Goal: Task Accomplishment & Management: Complete application form

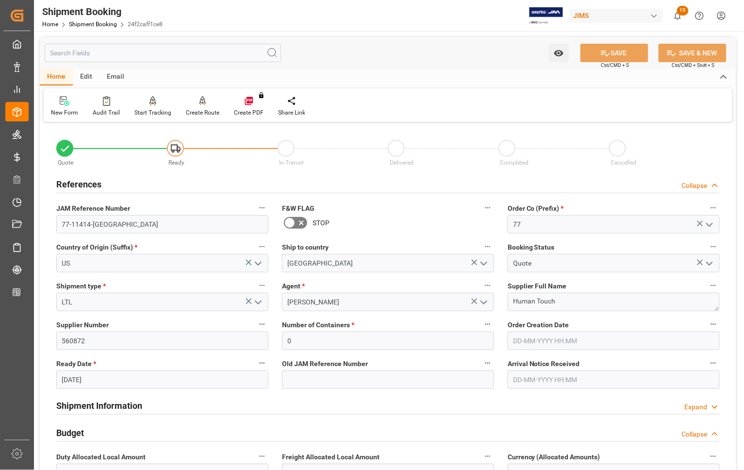
scroll to position [182, 0]
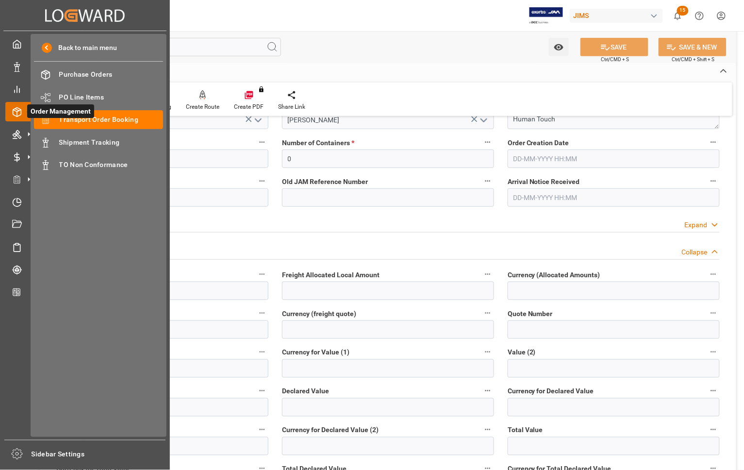
click at [91, 117] on span "Order Management" at bounding box center [60, 111] width 67 height 14
click at [112, 114] on div "Transport Order Booking Transport Order Booking" at bounding box center [98, 119] width 129 height 19
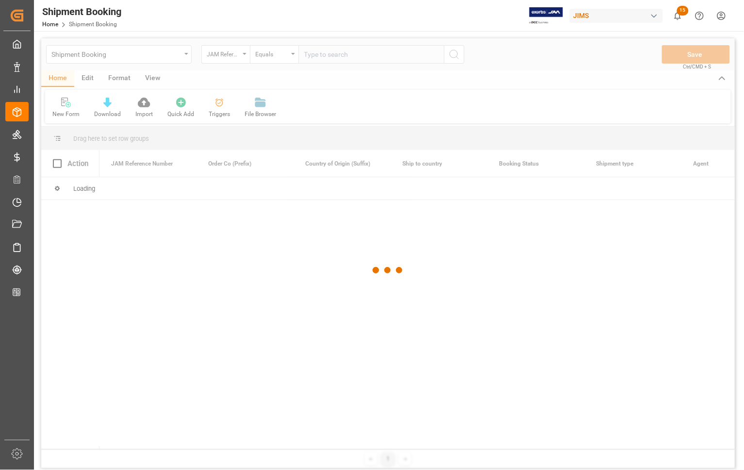
click at [349, 57] on div at bounding box center [388, 270] width 694 height 464
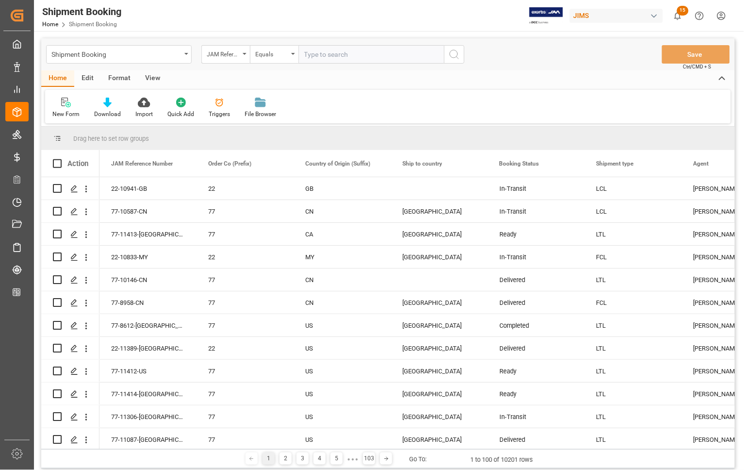
click at [349, 57] on input "text" at bounding box center [372, 54] width 146 height 18
type input "77-10501-CN"
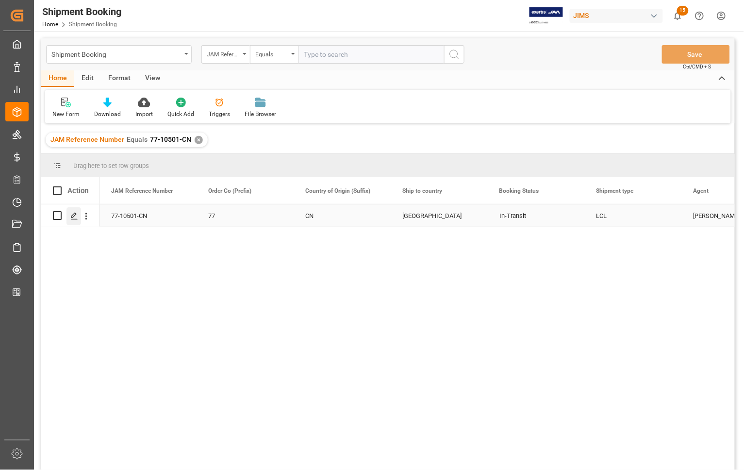
click at [73, 216] on icon "Press SPACE to select this row." at bounding box center [74, 216] width 8 height 8
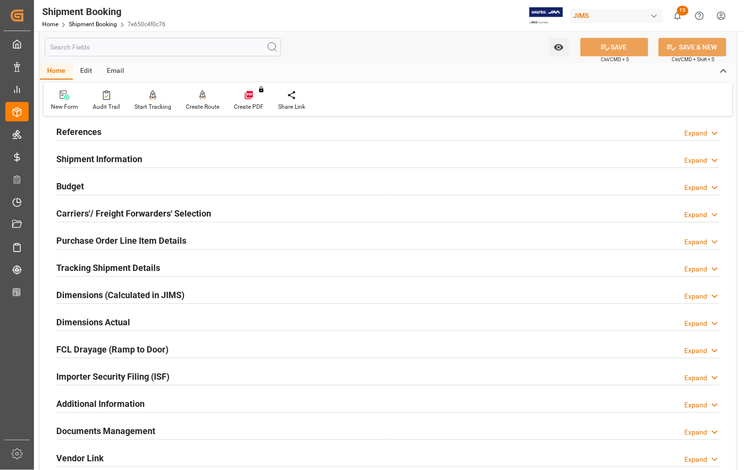
scroll to position [182, 0]
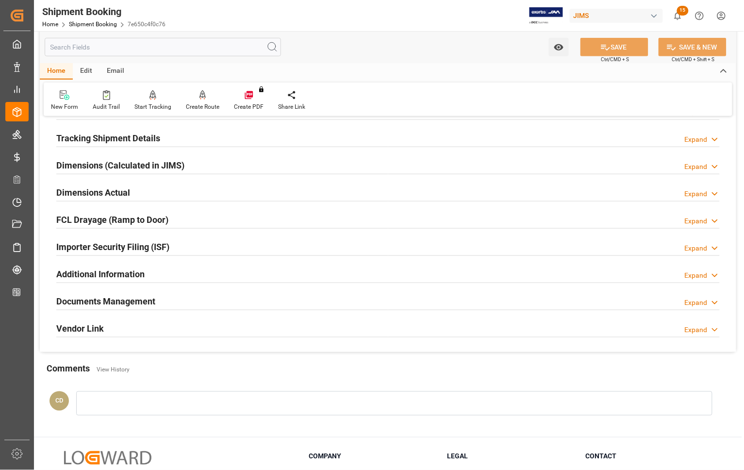
click at [100, 302] on h2 "Documents Management" at bounding box center [105, 301] width 99 height 13
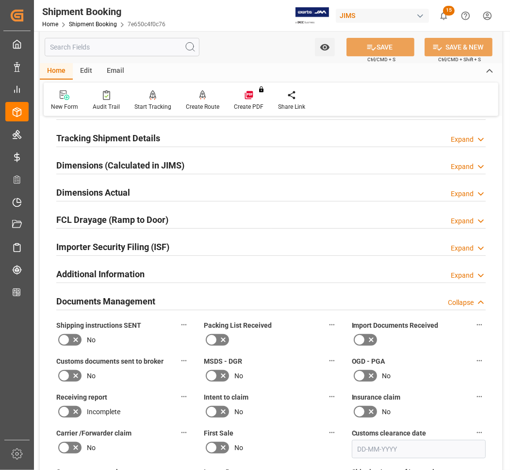
click at [216, 338] on icon at bounding box center [212, 340] width 12 height 12
click at [0, 0] on input "checkbox" at bounding box center [0, 0] width 0 height 0
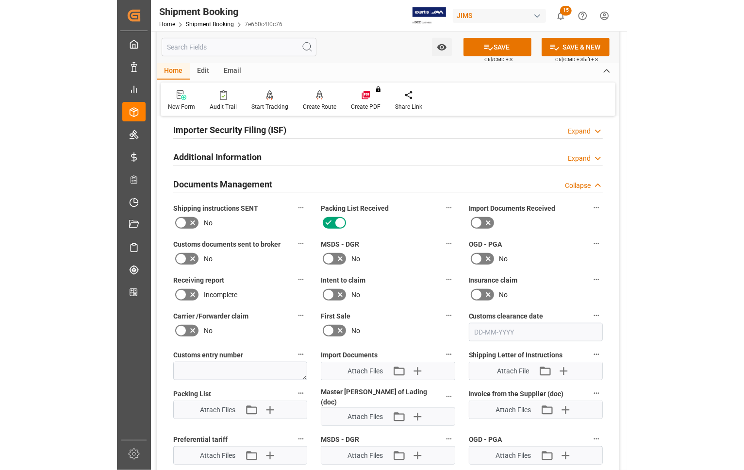
scroll to position [303, 0]
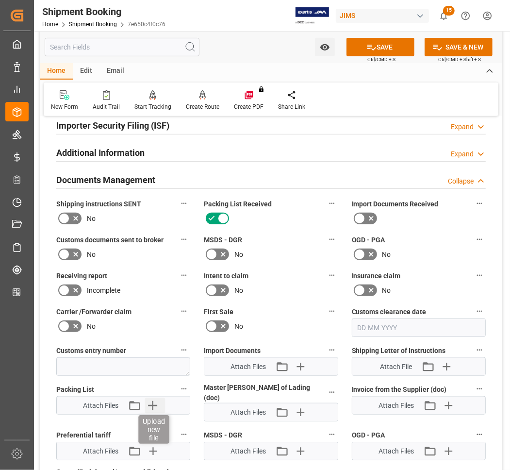
click at [154, 402] on icon "button" at bounding box center [153, 406] width 16 height 16
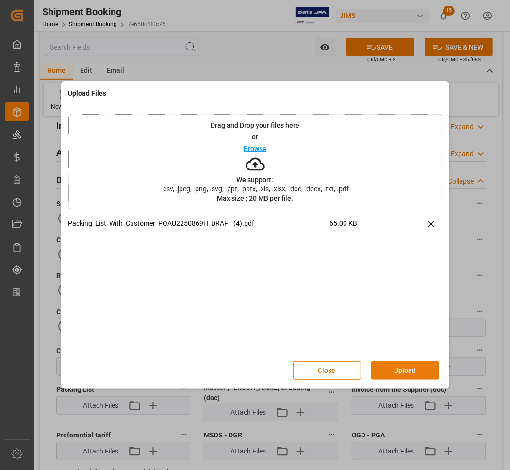
click at [401, 374] on button "Upload" at bounding box center [405, 370] width 68 height 18
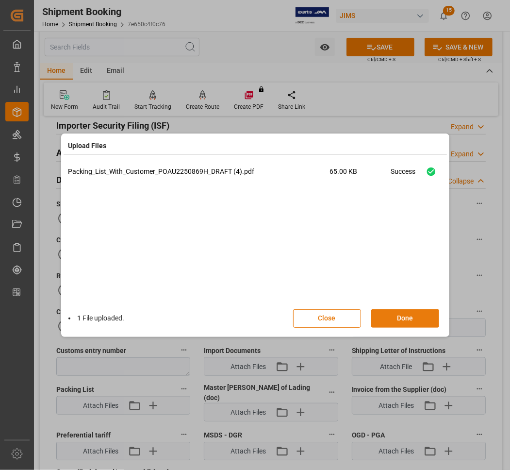
click at [402, 321] on button "Done" at bounding box center [405, 318] width 68 height 18
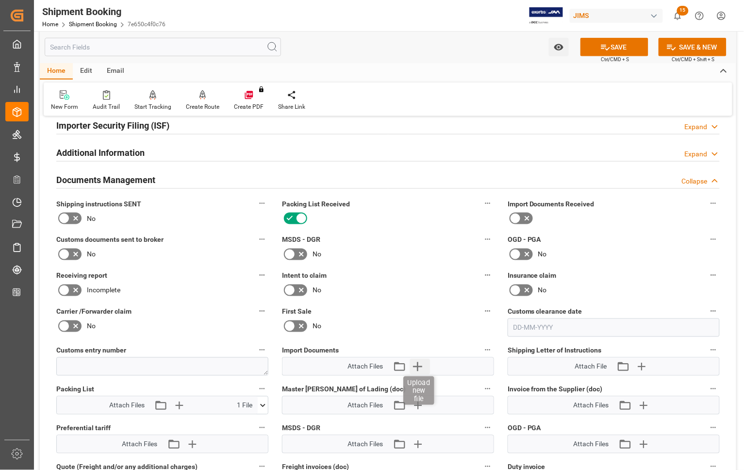
click at [417, 364] on icon "button" at bounding box center [418, 367] width 16 height 16
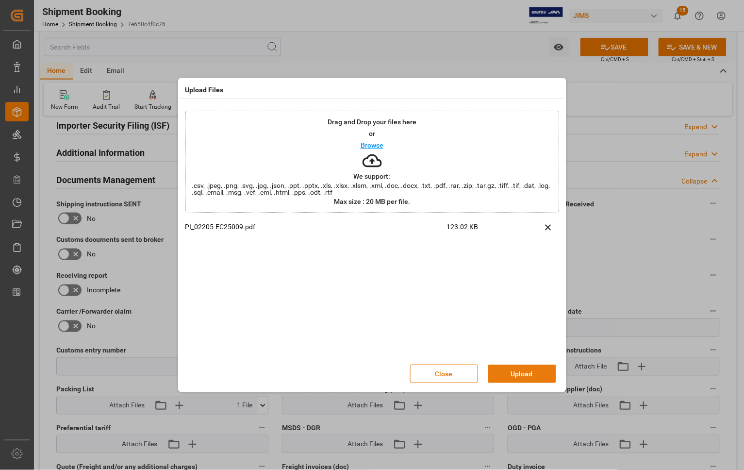
click at [506, 377] on button "Upload" at bounding box center [522, 374] width 68 height 18
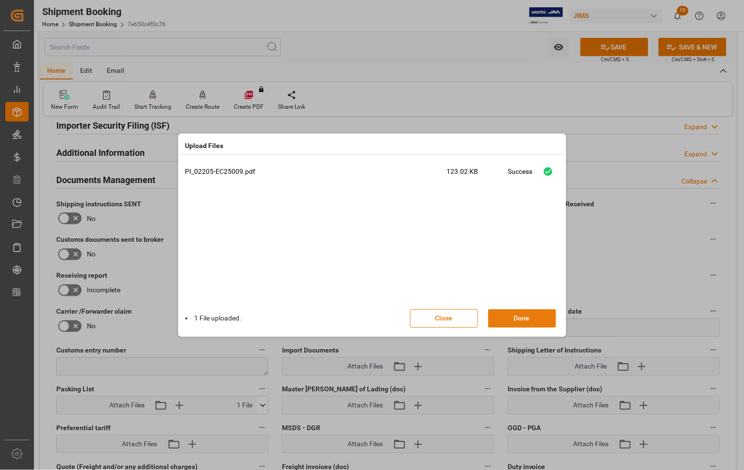
click at [510, 321] on button "Done" at bounding box center [522, 318] width 68 height 18
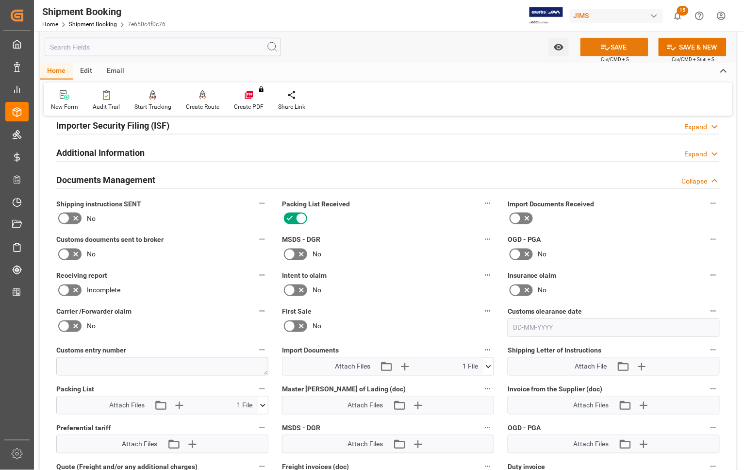
click at [624, 40] on button "SAVE" at bounding box center [615, 47] width 68 height 18
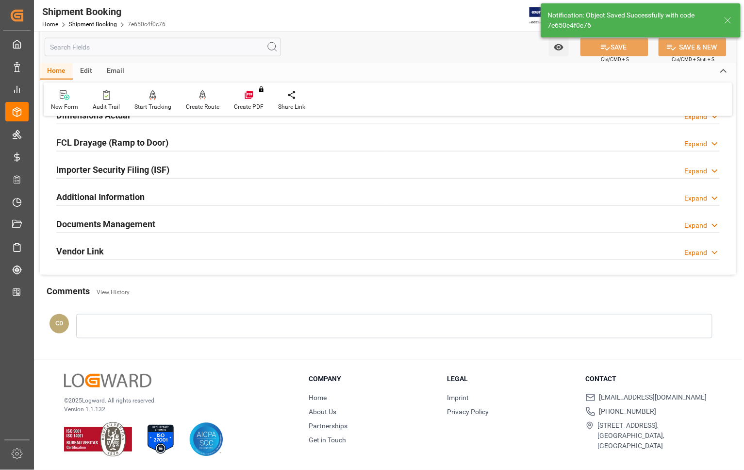
scroll to position [260, 0]
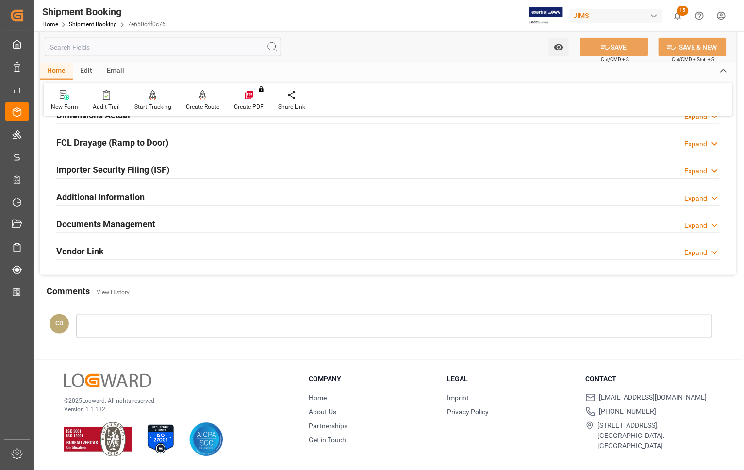
click at [100, 221] on h2 "Documents Management" at bounding box center [105, 223] width 99 height 13
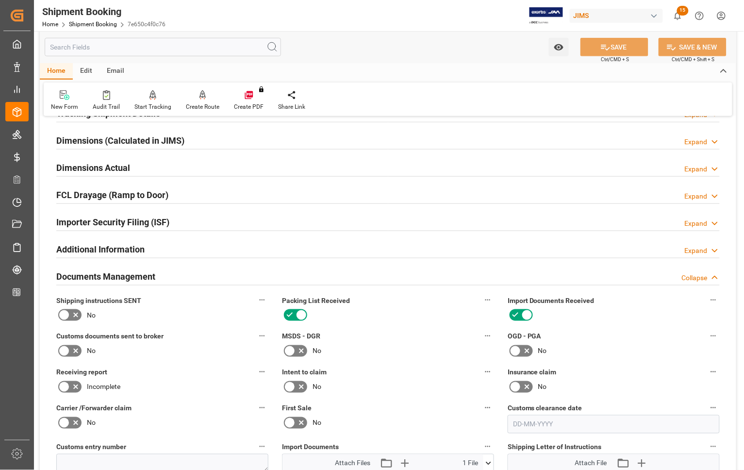
scroll to position [61, 0]
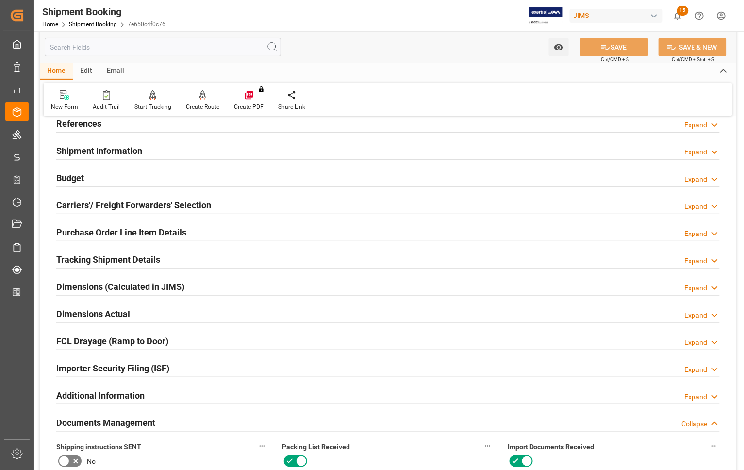
click at [71, 178] on h2 "Budget" at bounding box center [70, 177] width 28 height 13
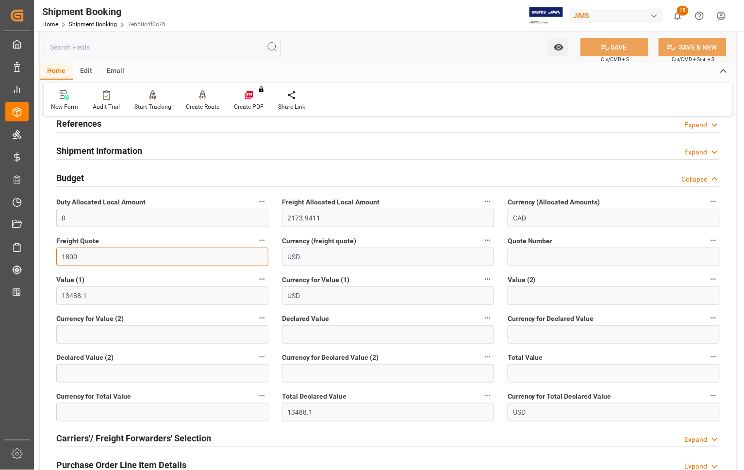
drag, startPoint x: 90, startPoint y: 256, endPoint x: 56, endPoint y: 255, distance: 34.5
click at [56, 255] on input "1800" at bounding box center [162, 257] width 212 height 18
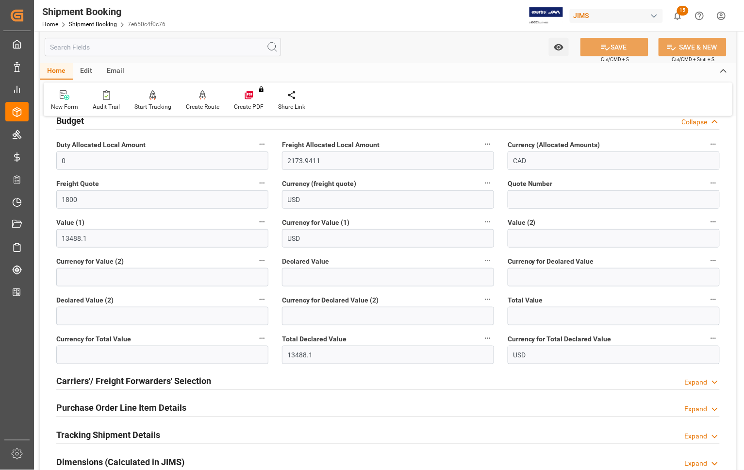
scroll to position [243, 0]
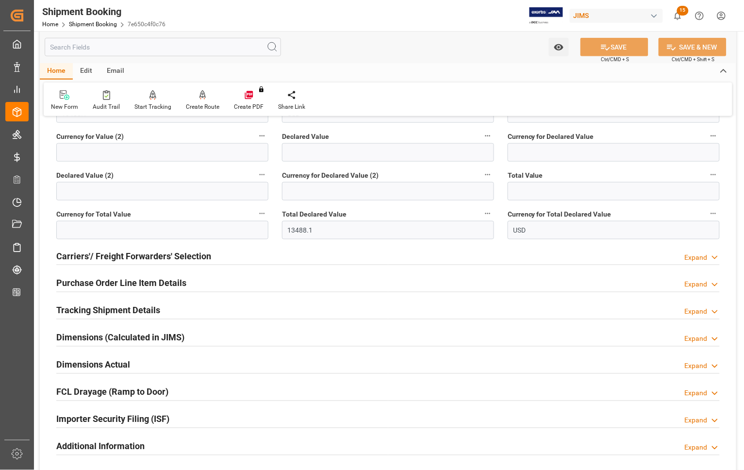
click at [116, 363] on h2 "Dimensions Actual" at bounding box center [93, 364] width 74 height 13
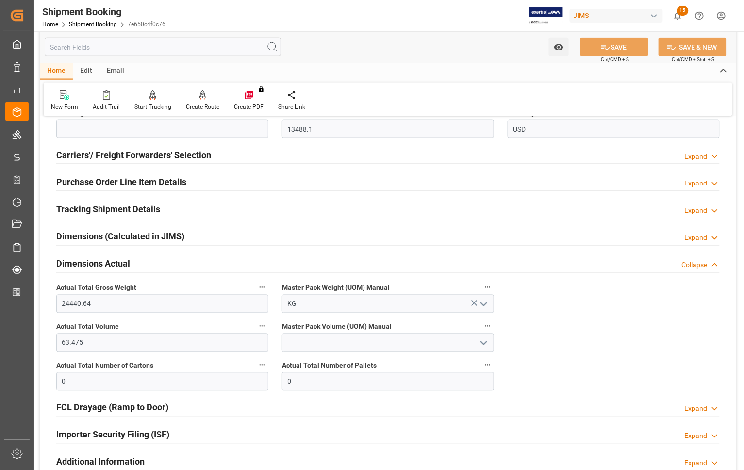
scroll to position [364, 0]
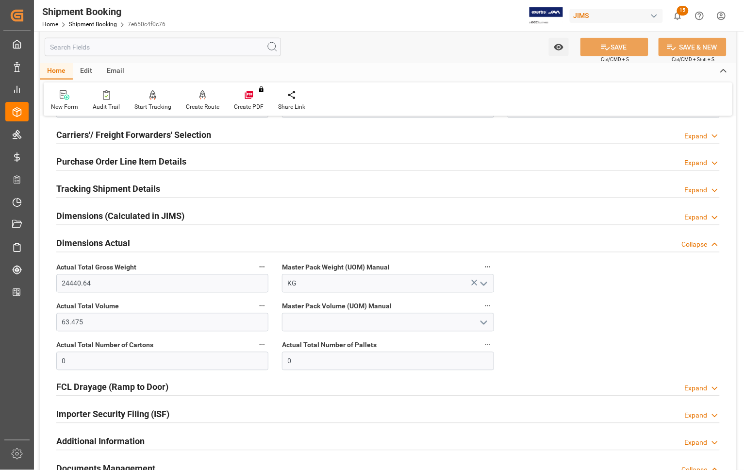
click at [108, 240] on h2 "Dimensions Actual" at bounding box center [93, 243] width 74 height 13
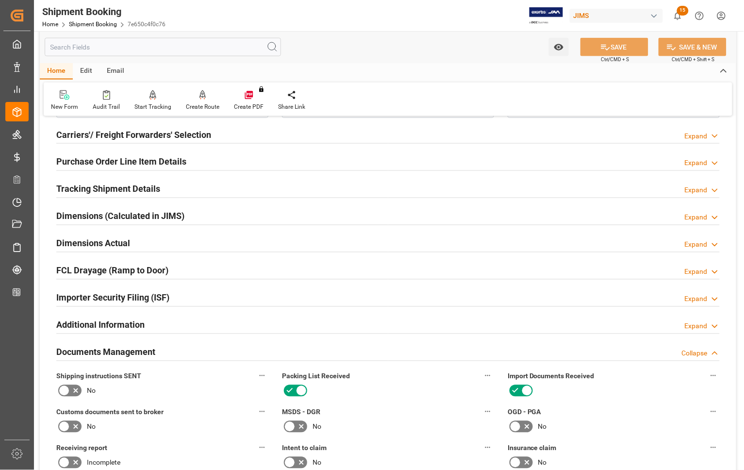
click at [108, 240] on h2 "Dimensions Actual" at bounding box center [93, 243] width 74 height 13
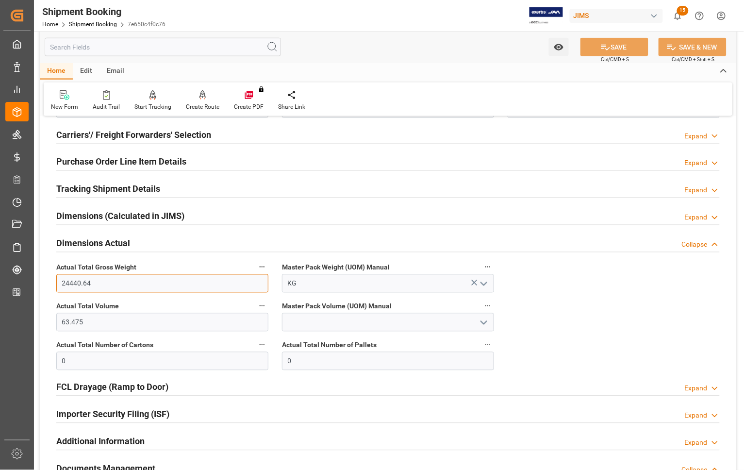
drag, startPoint x: 96, startPoint y: 287, endPoint x: 51, endPoint y: 282, distance: 45.0
click at [51, 282] on div "Actual Total Gross Weight 24440.64" at bounding box center [163, 276] width 226 height 39
type input "7311"
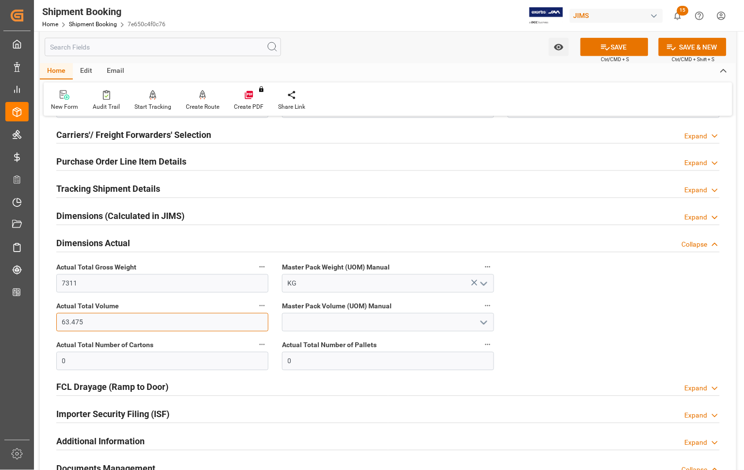
drag, startPoint x: 94, startPoint y: 326, endPoint x: 56, endPoint y: 322, distance: 37.6
click at [56, 322] on input "63.475" at bounding box center [162, 322] width 212 height 18
type input "16.165"
click at [483, 323] on polyline "open menu" at bounding box center [484, 322] width 6 height 3
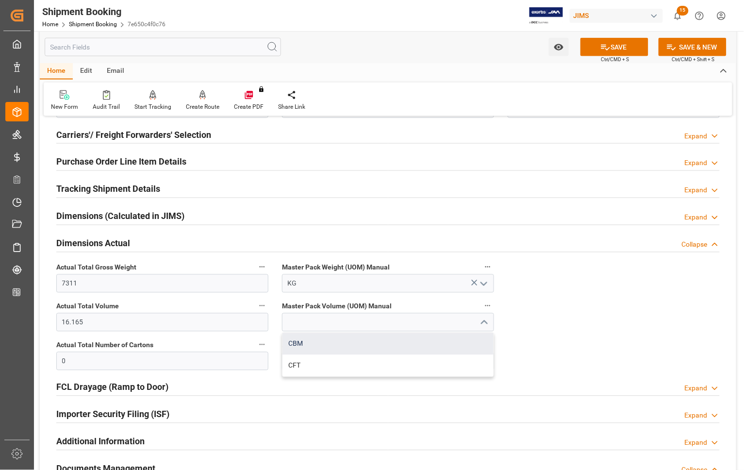
click at [320, 343] on div "CBM" at bounding box center [388, 344] width 211 height 22
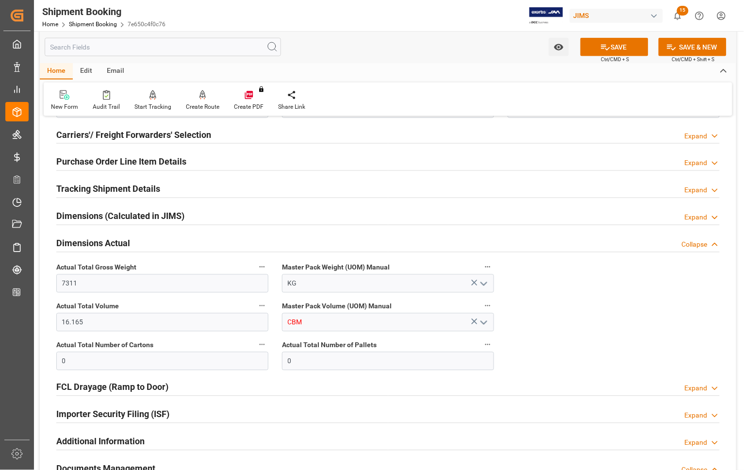
type input "CBM"
click at [162, 362] on input "0" at bounding box center [162, 361] width 212 height 18
click at [612, 44] on button "SAVE" at bounding box center [615, 47] width 68 height 18
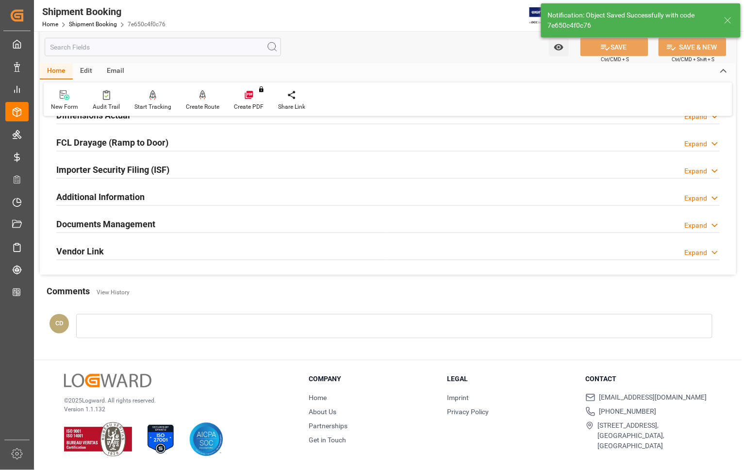
scroll to position [260, 0]
click at [121, 223] on h2 "Documents Management" at bounding box center [105, 223] width 99 height 13
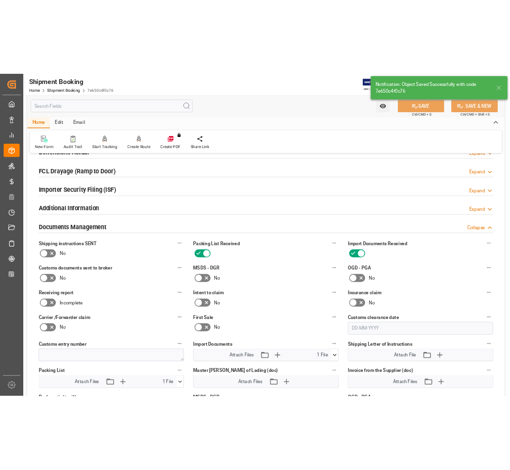
scroll to position [440, 0]
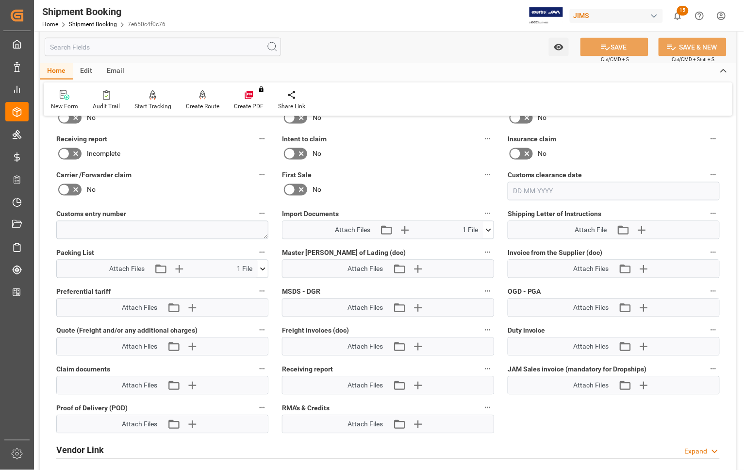
click at [264, 268] on icon at bounding box center [262, 268] width 5 height 3
click at [235, 285] on icon at bounding box center [237, 287] width 8 height 8
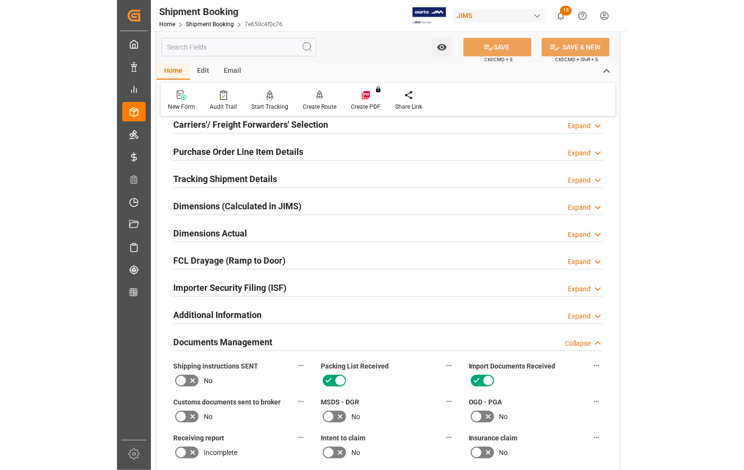
scroll to position [136, 0]
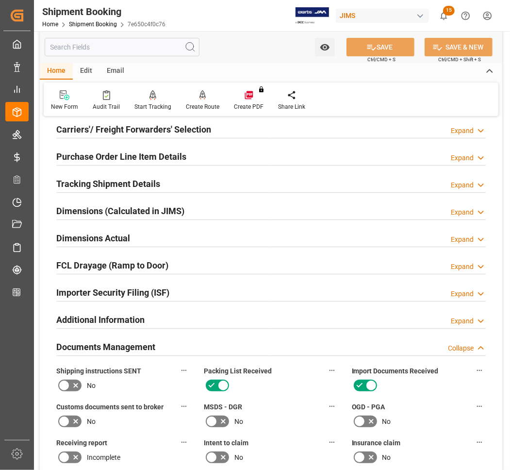
click at [94, 236] on h2 "Dimensions Actual" at bounding box center [93, 238] width 74 height 13
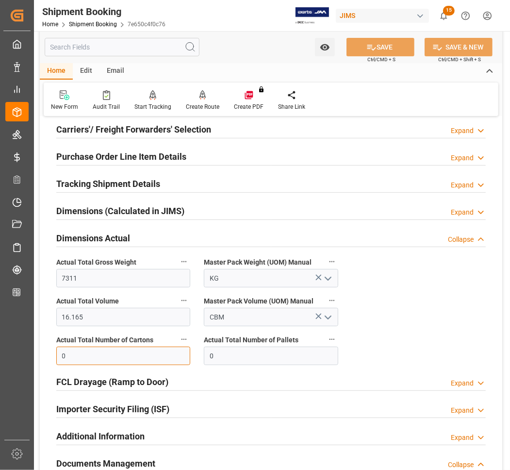
click at [93, 355] on input "0" at bounding box center [123, 356] width 134 height 18
type input "464"
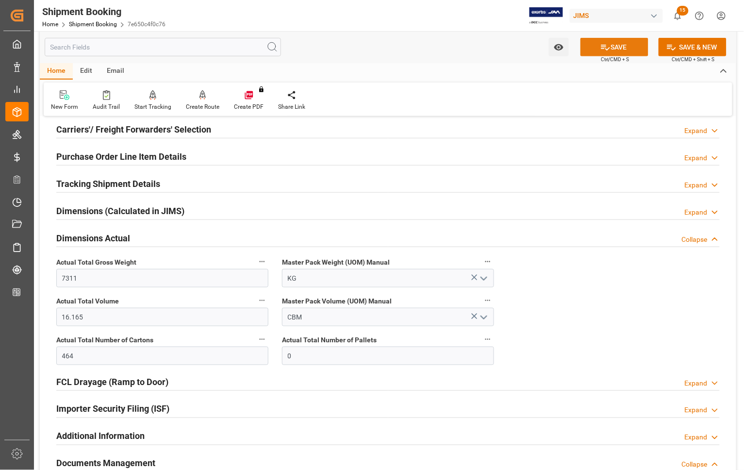
click at [617, 46] on button "SAVE" at bounding box center [615, 47] width 68 height 18
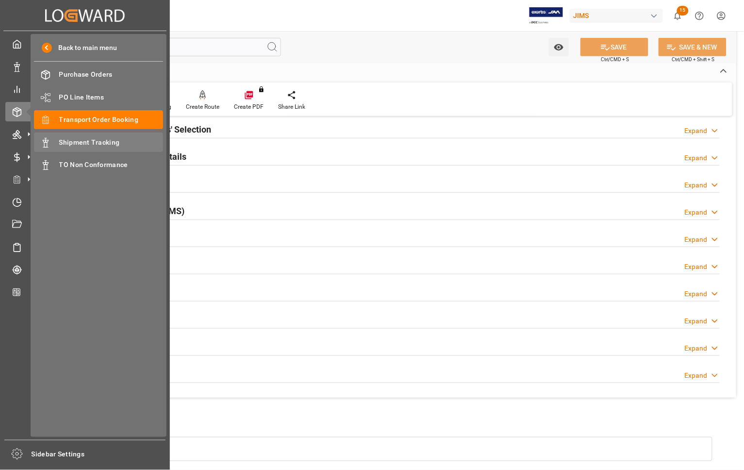
click at [76, 141] on span "Shipment Tracking" at bounding box center [111, 142] width 104 height 10
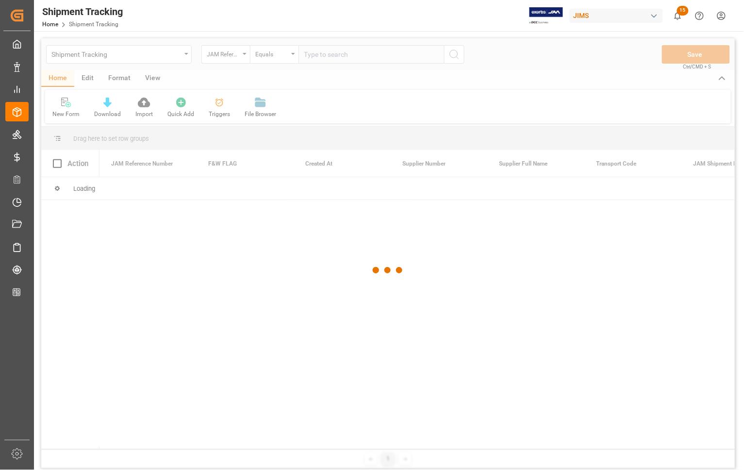
click at [333, 59] on div at bounding box center [388, 270] width 694 height 464
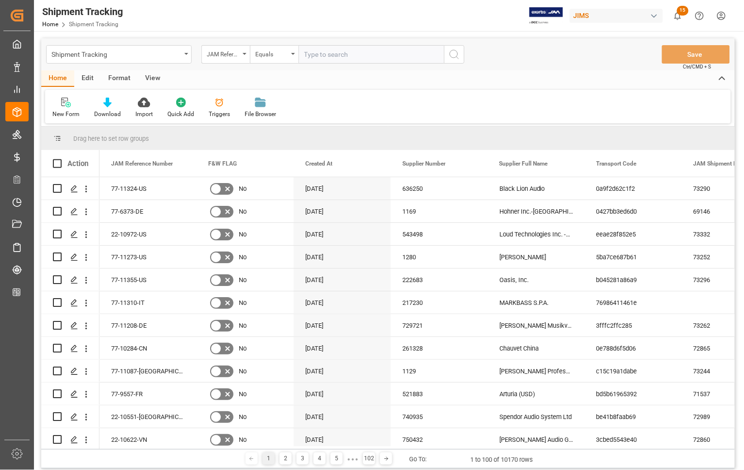
click at [330, 54] on input "text" at bounding box center [372, 54] width 146 height 18
type input "77-10230-CN"
click at [452, 54] on icon "search button" at bounding box center [455, 55] width 12 height 12
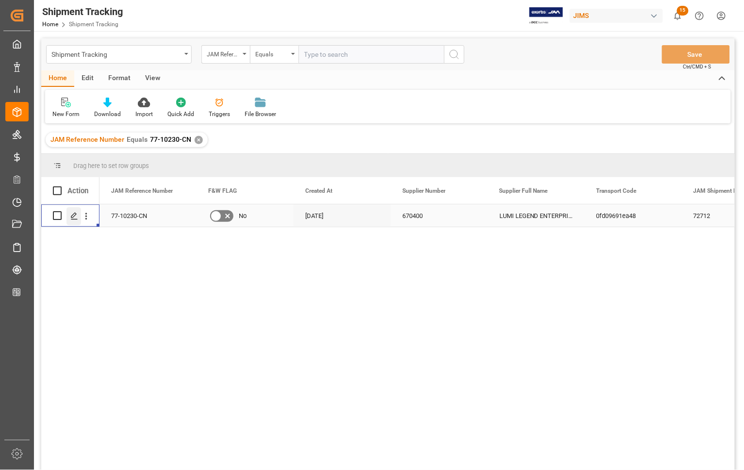
click at [74, 217] on icon "Press SPACE to select this row." at bounding box center [74, 216] width 8 height 8
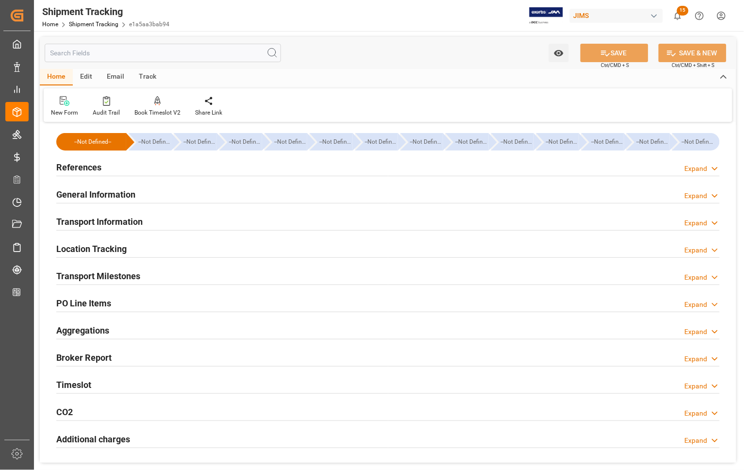
type input "[DATE] 00:00"
type input "[DATE]"
type input "[DATE] 00:00"
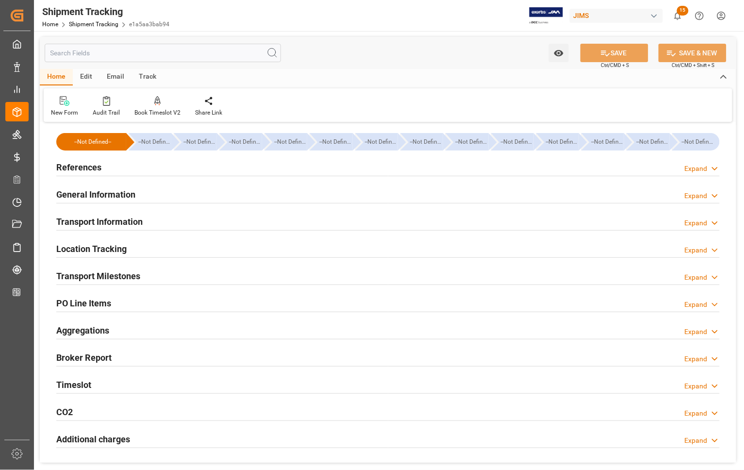
type input "[DATE]"
click at [87, 274] on h2 "Transport Milestones" at bounding box center [98, 275] width 84 height 13
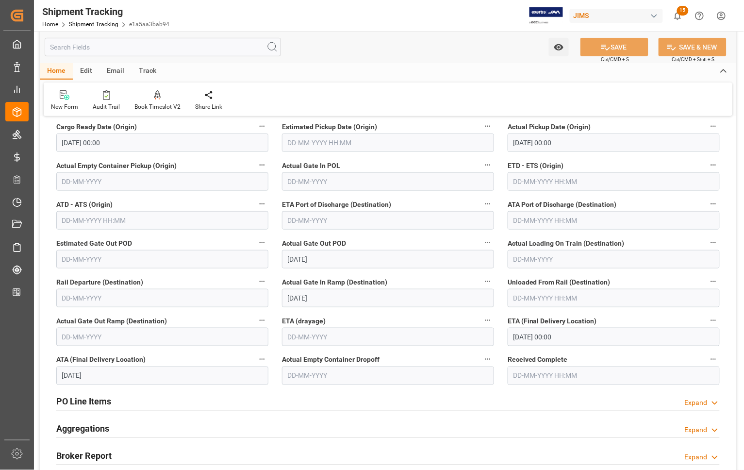
scroll to position [182, 0]
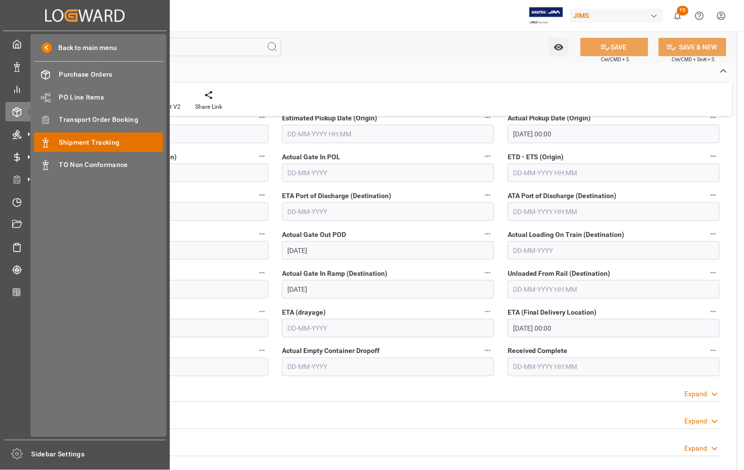
click at [78, 142] on span "Shipment Tracking" at bounding box center [111, 142] width 104 height 10
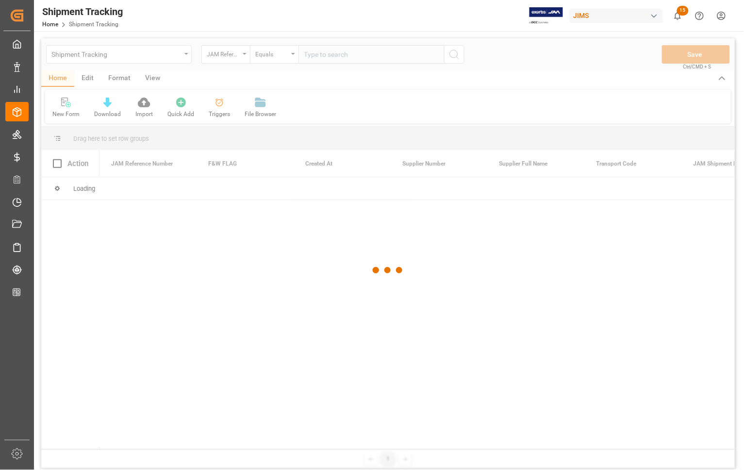
click at [367, 52] on div at bounding box center [388, 270] width 694 height 464
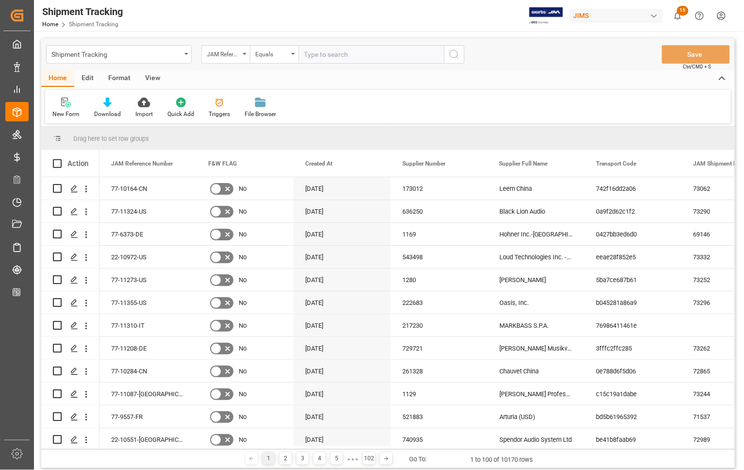
click at [367, 52] on input "text" at bounding box center [372, 54] width 146 height 18
type input "77-10843-CN"
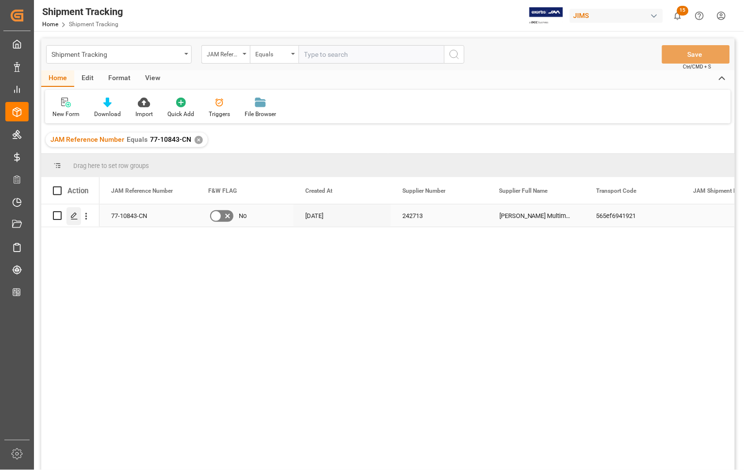
click at [74, 216] on polygon "Press SPACE to select this row." at bounding box center [73, 215] width 5 height 5
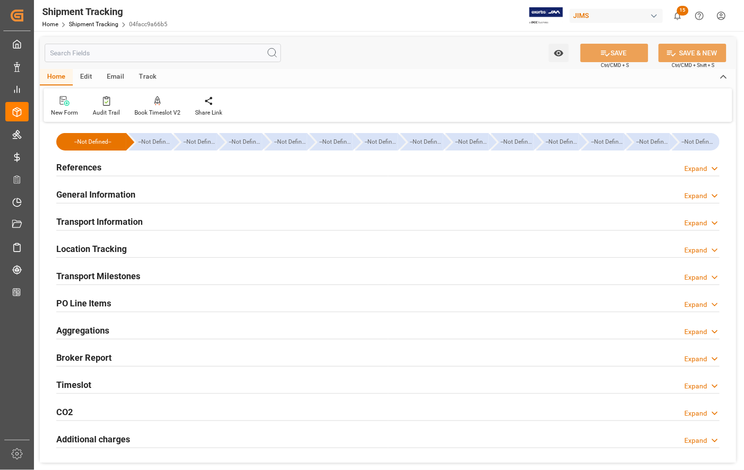
type input "[DATE] 00:00"
type input "[DATE]"
type input "[DATE] 00:00"
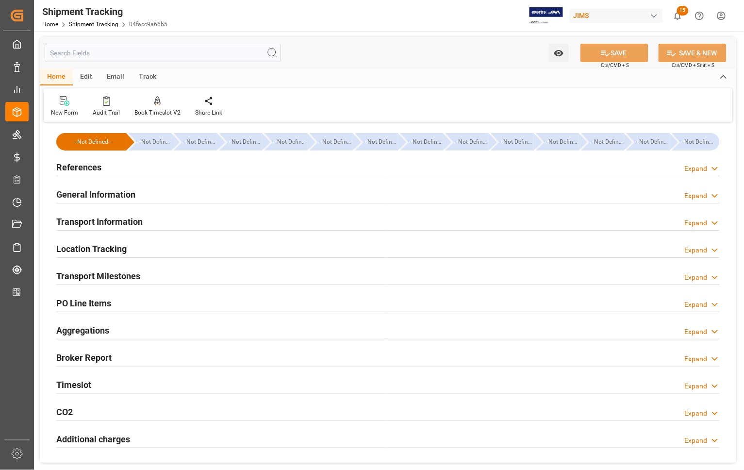
click at [82, 276] on h2 "Transport Milestones" at bounding box center [98, 275] width 84 height 13
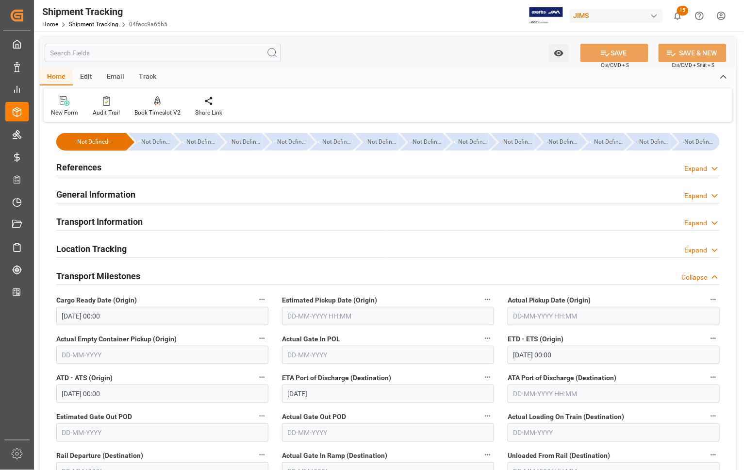
click at [74, 170] on h2 "References" at bounding box center [78, 167] width 45 height 13
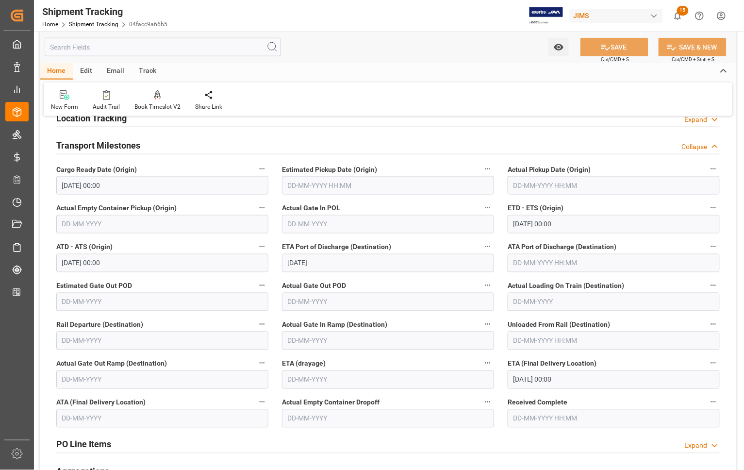
scroll to position [182, 0]
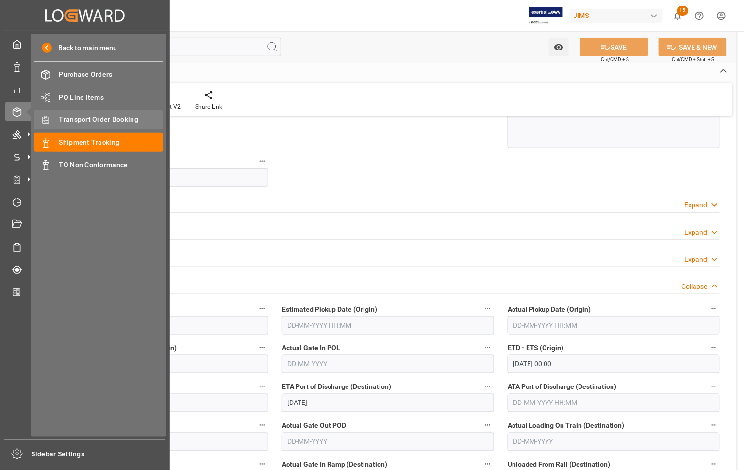
click at [63, 122] on span "Transport Order Booking" at bounding box center [111, 120] width 104 height 10
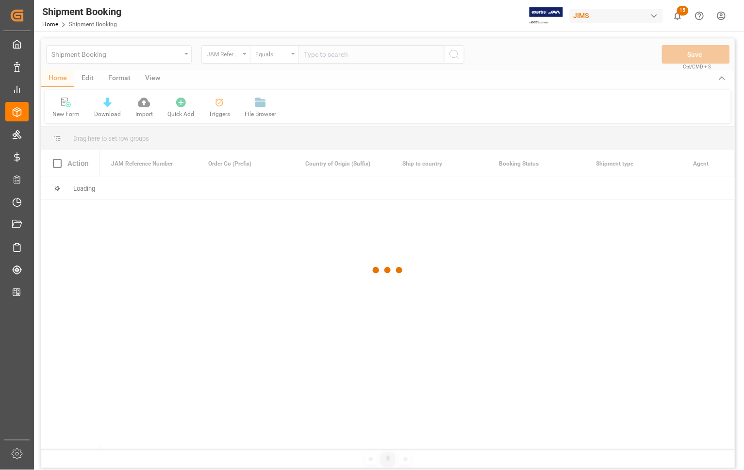
click at [314, 60] on div at bounding box center [388, 270] width 694 height 464
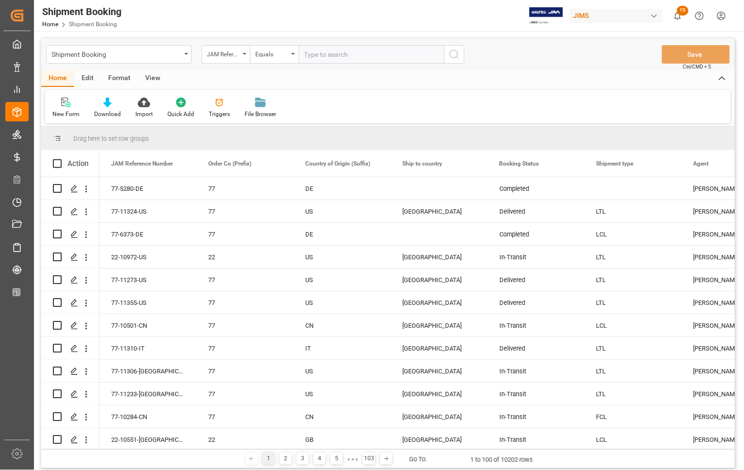
click at [318, 59] on input "text" at bounding box center [372, 54] width 146 height 18
type input "77-10843-CN"
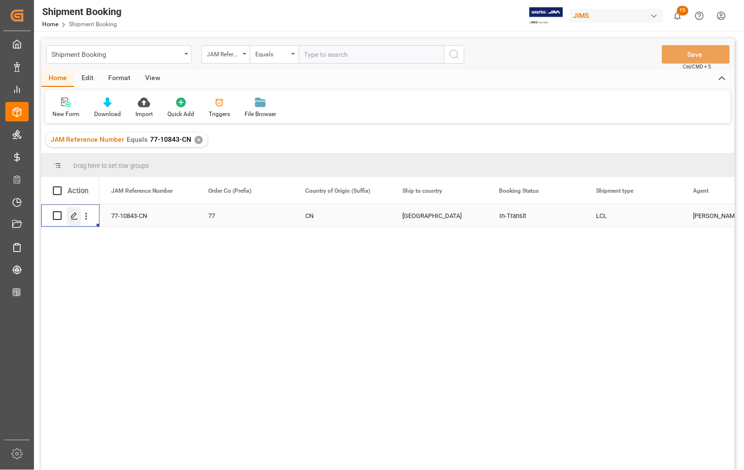
click at [72, 215] on icon "Press SPACE to select this row." at bounding box center [74, 216] width 8 height 8
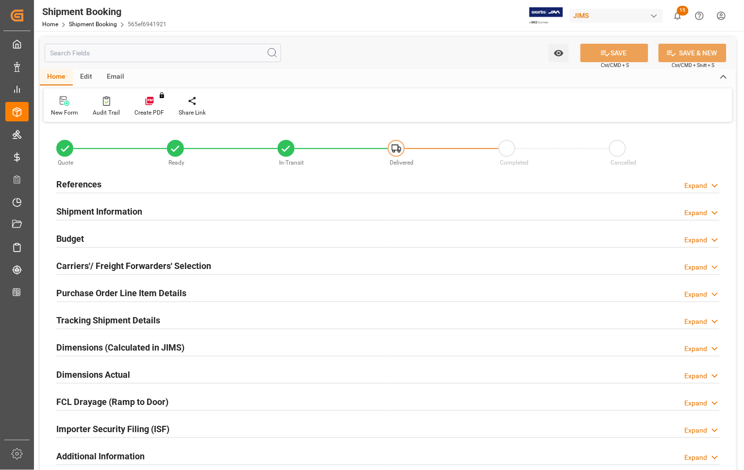
type input "0"
type input "3937.7496"
type input "95960"
click at [76, 237] on h2 "Budget" at bounding box center [70, 238] width 28 height 13
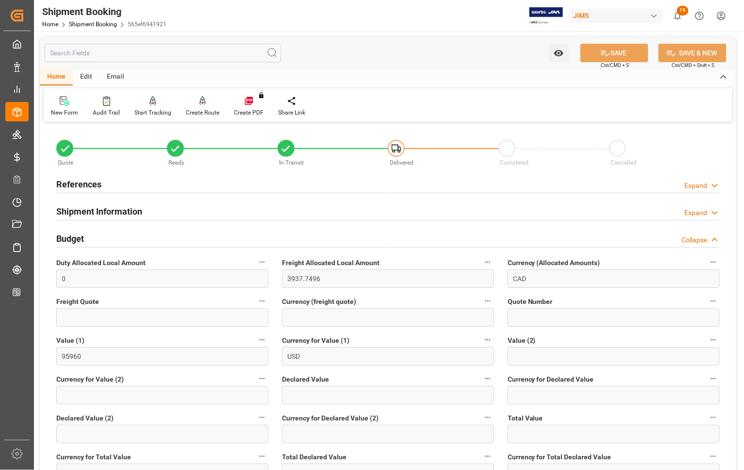
click at [76, 237] on h2 "Budget" at bounding box center [70, 238] width 28 height 13
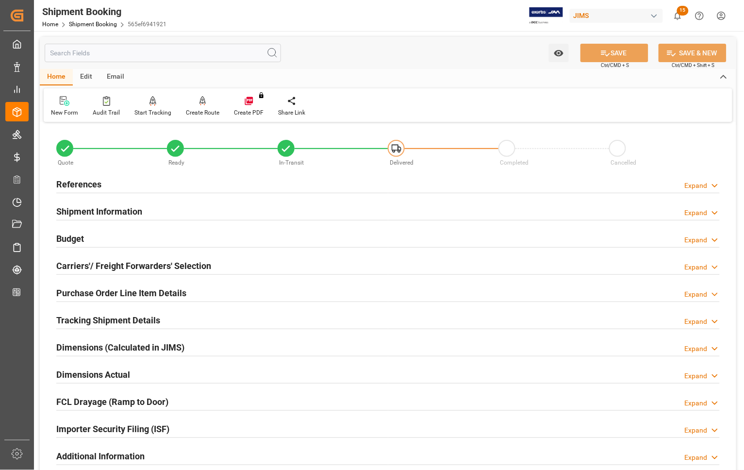
click at [83, 371] on h2 "Dimensions Actual" at bounding box center [93, 374] width 74 height 13
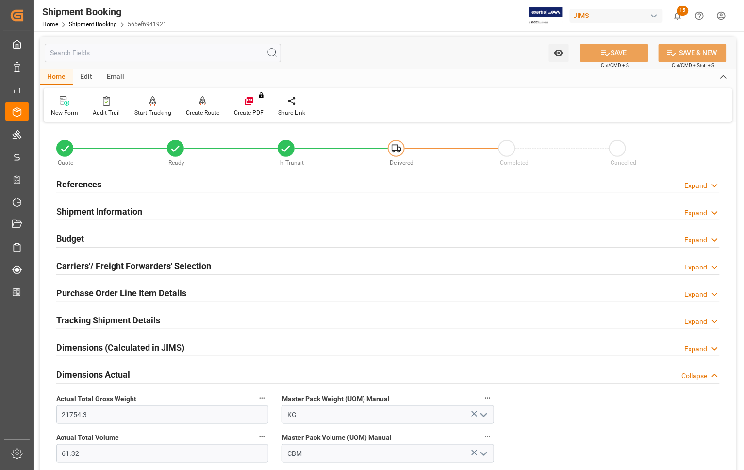
click at [83, 371] on h2 "Dimensions Actual" at bounding box center [93, 374] width 74 height 13
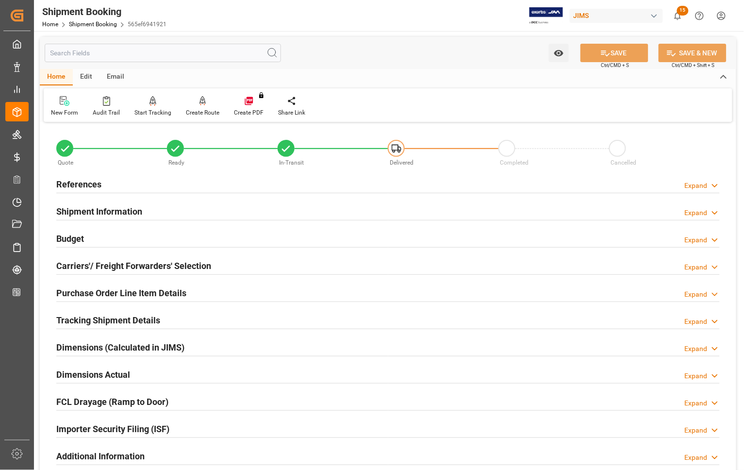
click at [61, 260] on h2 "Carriers'/ Freight Forwarders' Selection" at bounding box center [133, 265] width 155 height 13
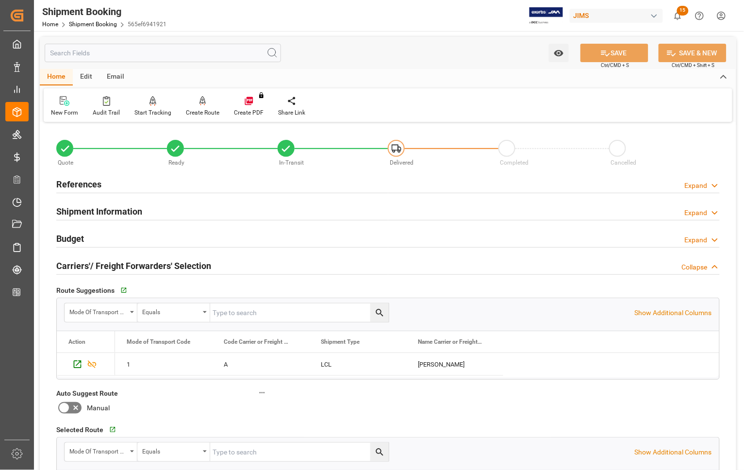
click at [61, 260] on h2 "Carriers'/ Freight Forwarders' Selection" at bounding box center [133, 265] width 155 height 13
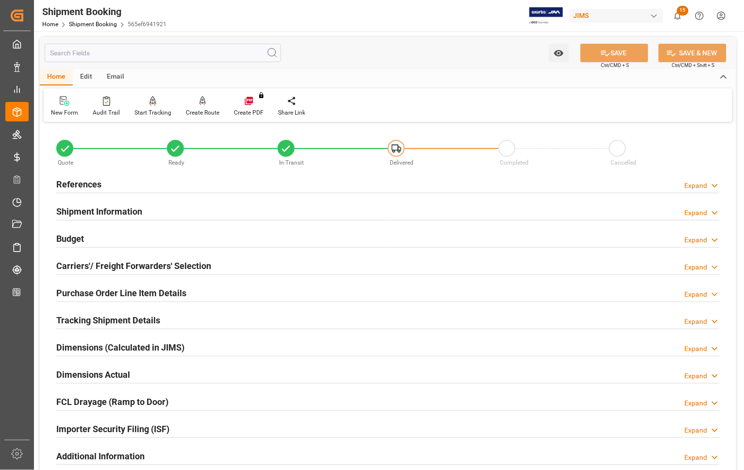
click at [61, 239] on h2 "Budget" at bounding box center [70, 238] width 28 height 13
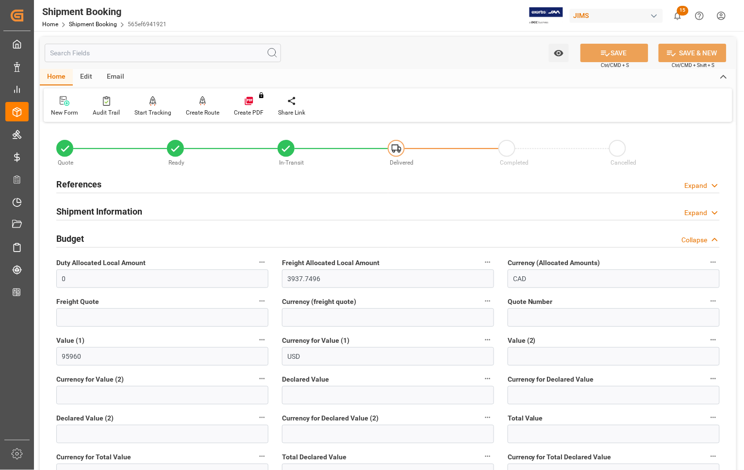
click at [61, 239] on h2 "Budget" at bounding box center [70, 238] width 28 height 13
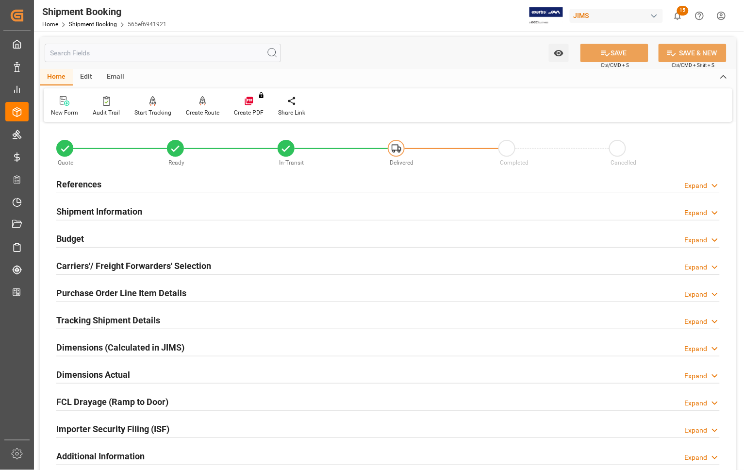
click at [82, 377] on h2 "Dimensions Actual" at bounding box center [93, 374] width 74 height 13
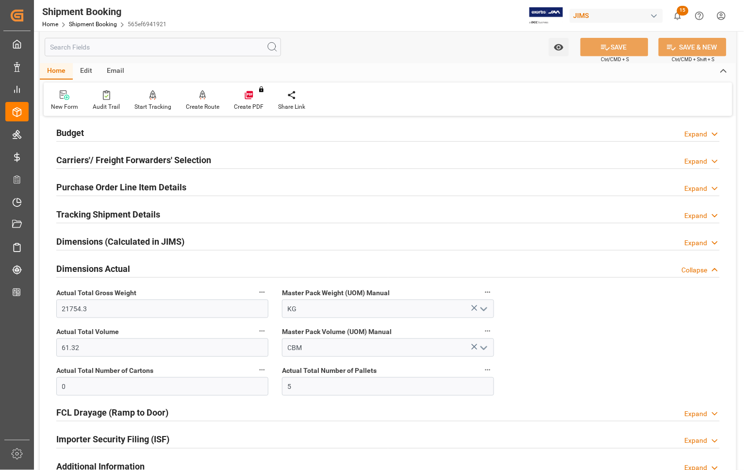
scroll to position [121, 0]
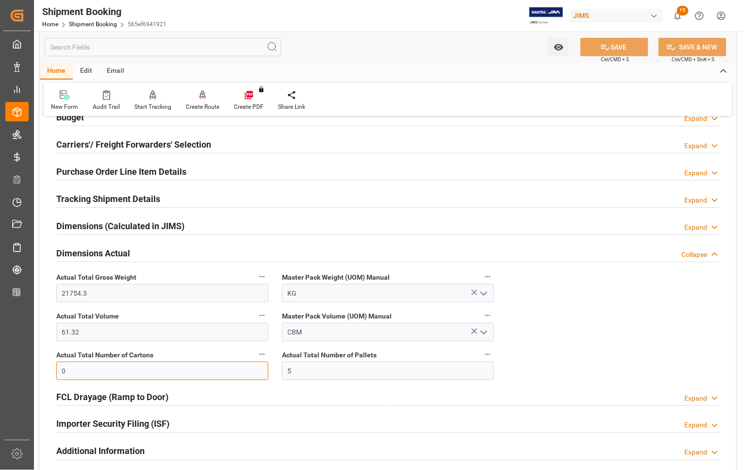
click at [110, 372] on input "0" at bounding box center [162, 371] width 212 height 18
type input "120"
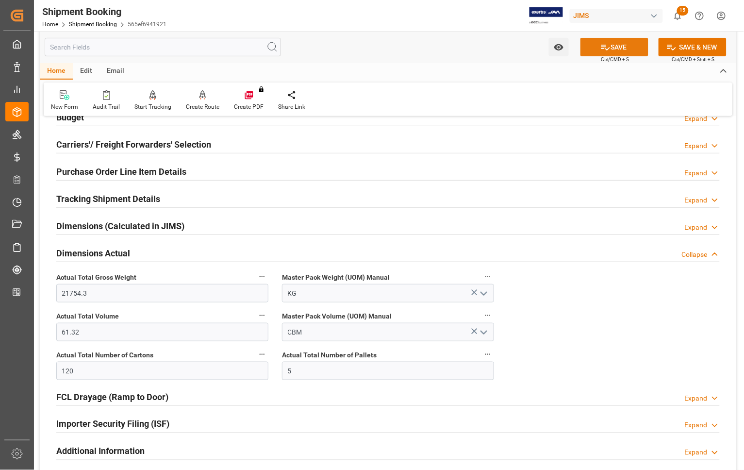
click at [600, 46] on icon at bounding box center [605, 47] width 10 height 10
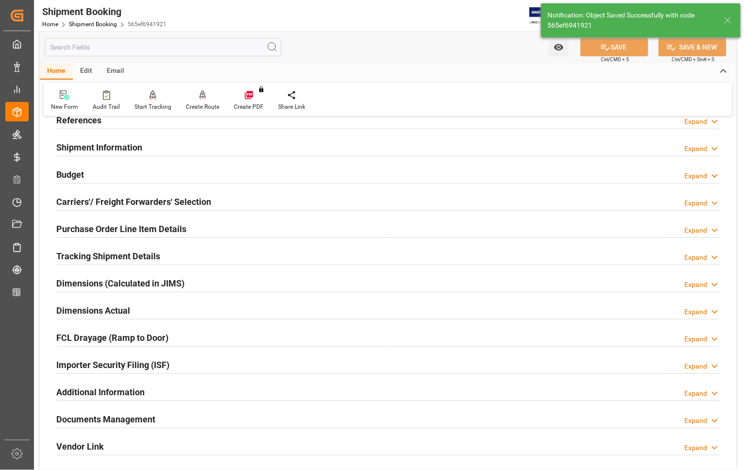
scroll to position [0, 0]
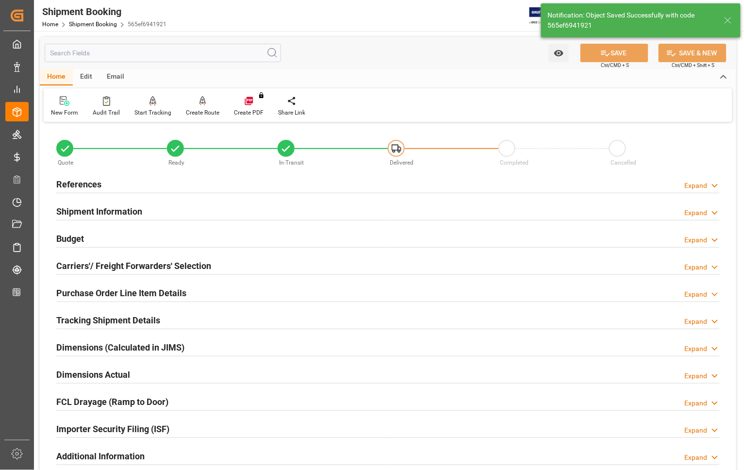
click at [71, 240] on h2 "Budget" at bounding box center [70, 238] width 28 height 13
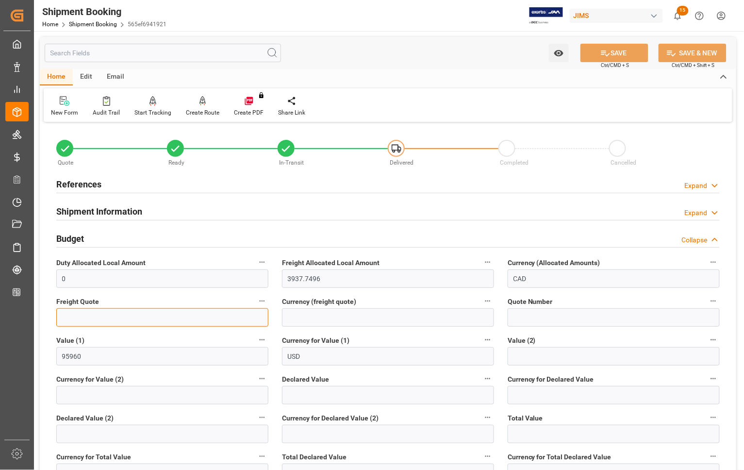
click at [147, 314] on input "text" at bounding box center [162, 317] width 212 height 18
click at [311, 316] on input at bounding box center [388, 317] width 212 height 18
type input "USD"
click at [159, 312] on input "text" at bounding box center [162, 317] width 212 height 18
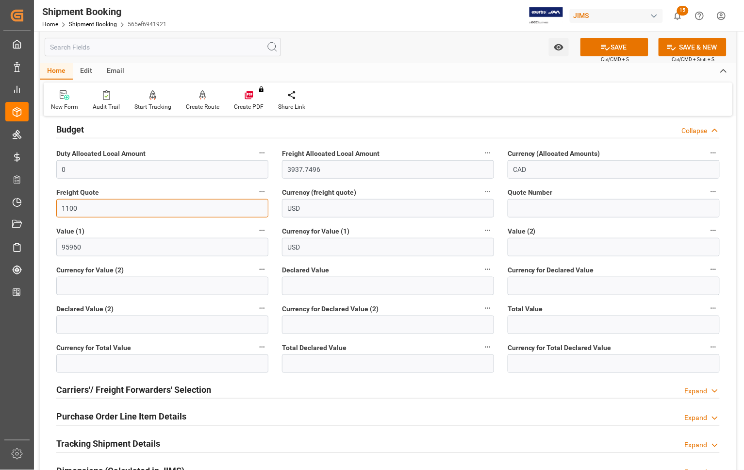
scroll to position [121, 0]
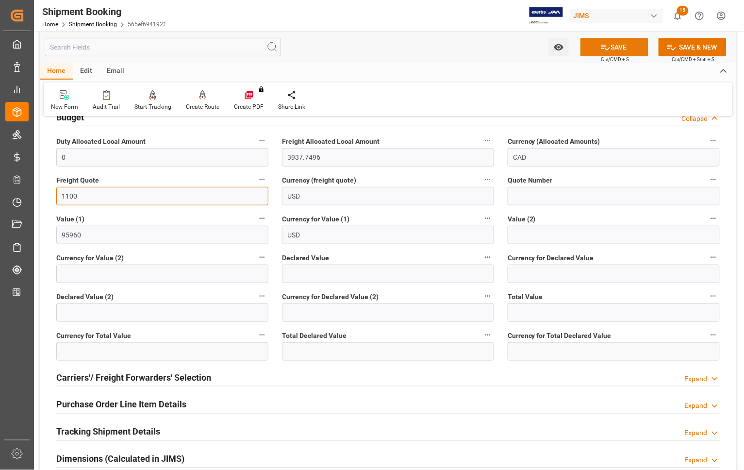
type input "1100"
click at [617, 44] on button "SAVE" at bounding box center [615, 47] width 68 height 18
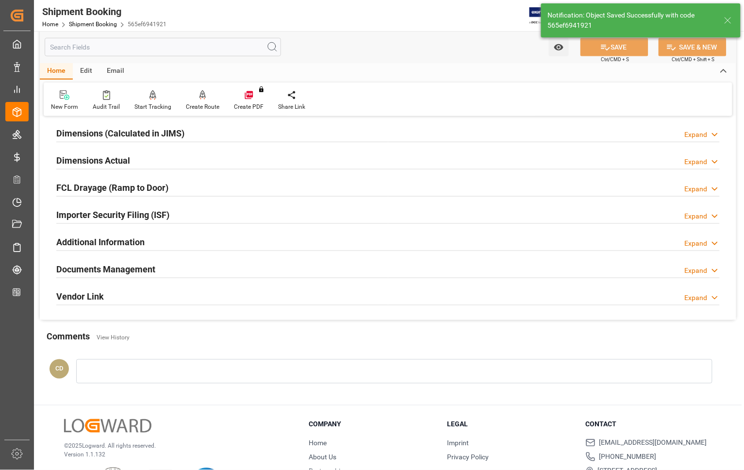
scroll to position [138, 0]
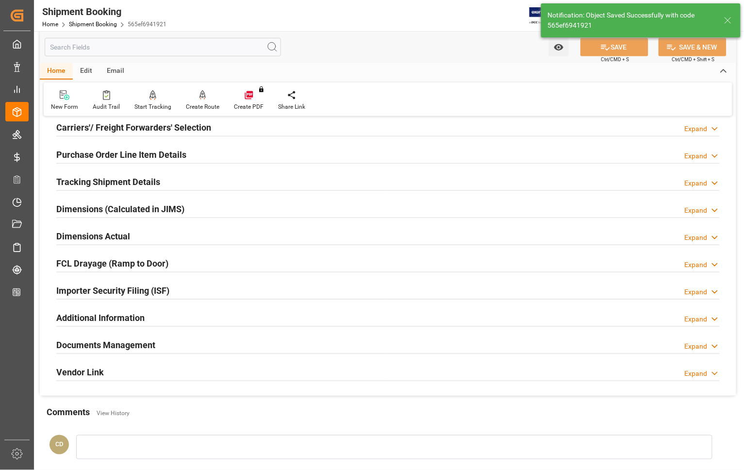
click at [85, 231] on h2 "Dimensions Actual" at bounding box center [93, 236] width 74 height 13
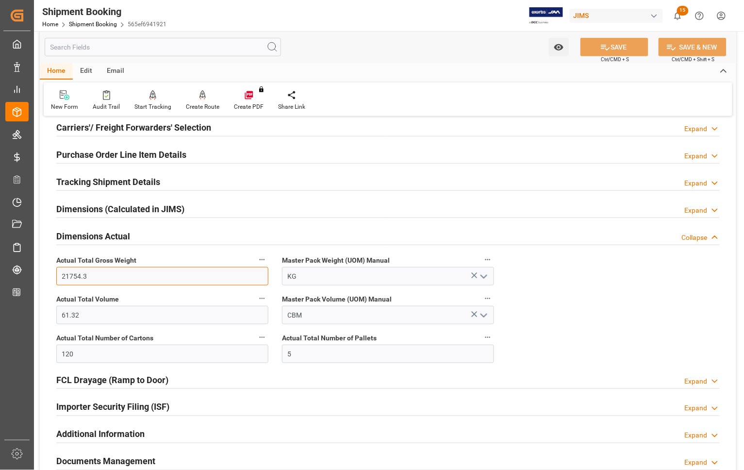
click at [91, 277] on input "21754.3" at bounding box center [162, 276] width 212 height 18
click at [95, 273] on input "21754.3" at bounding box center [162, 276] width 212 height 18
drag, startPoint x: 95, startPoint y: 273, endPoint x: 34, endPoint y: 272, distance: 60.7
click at [34, 272] on div "Watch Option SAVE Ctrl/CMD + S SAVE & NEW Ctrl/CMD + Shift + S Home Edit Email …" at bounding box center [388, 245] width 708 height 704
type input "1664"
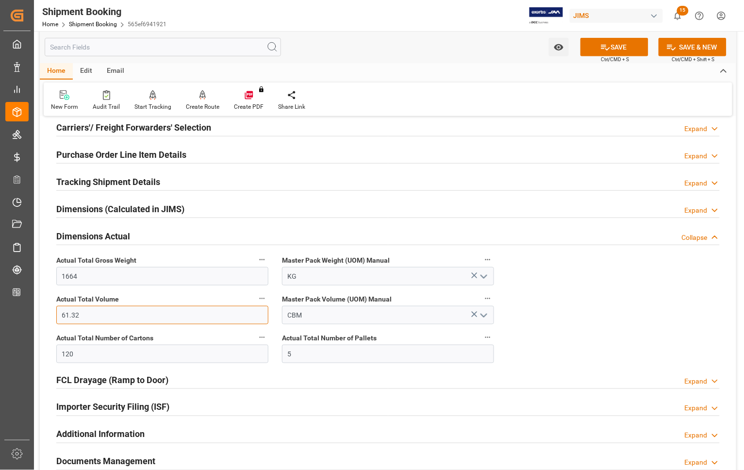
drag, startPoint x: 110, startPoint y: 320, endPoint x: 47, endPoint y: 317, distance: 63.2
click at [47, 317] on div "Quote Ready In-Transit Delivered Completed Cancelled References Expand JAM Refe…" at bounding box center [388, 249] width 697 height 526
type input "8.26"
click at [619, 47] on button "SAVE" at bounding box center [615, 47] width 68 height 18
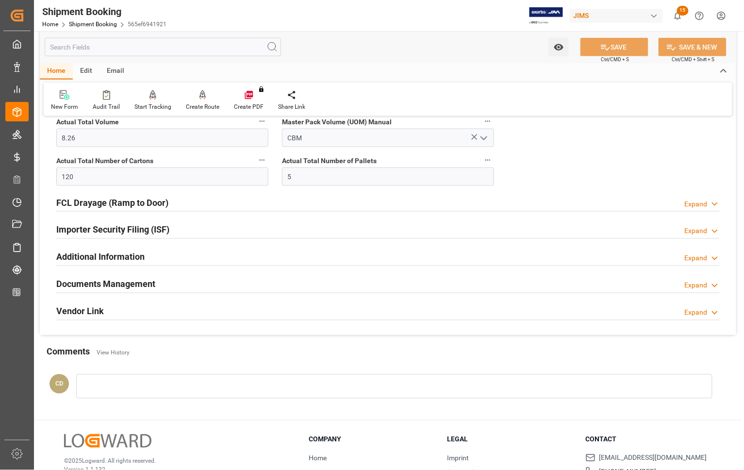
scroll to position [320, 0]
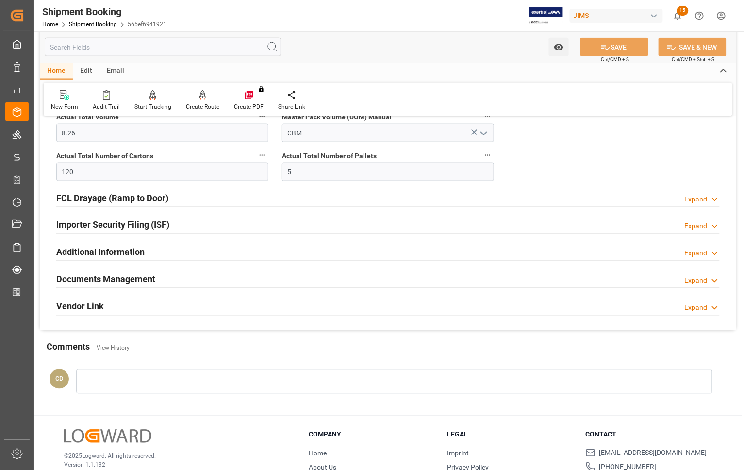
click at [133, 279] on h2 "Documents Management" at bounding box center [105, 279] width 99 height 13
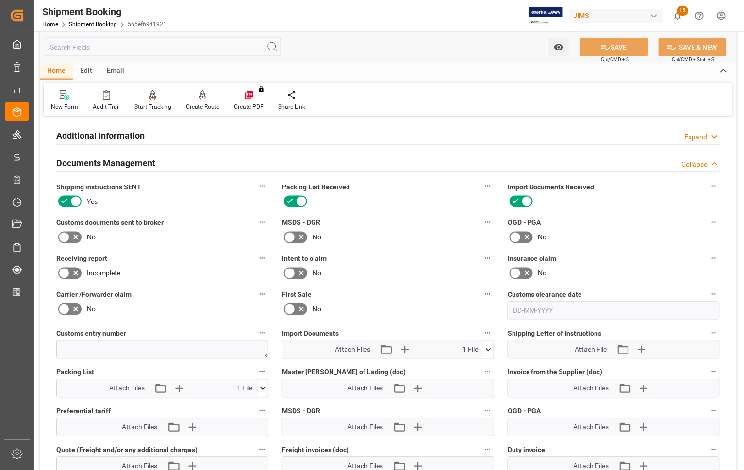
click at [488, 346] on icon at bounding box center [488, 350] width 10 height 10
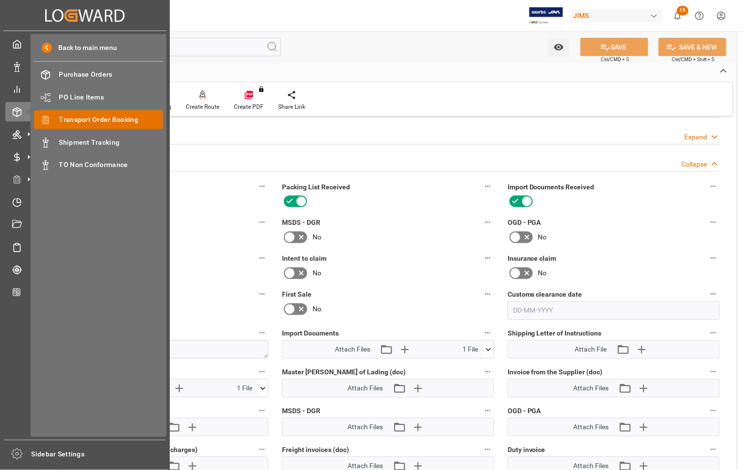
click at [84, 119] on span "Transport Order Booking" at bounding box center [111, 120] width 104 height 10
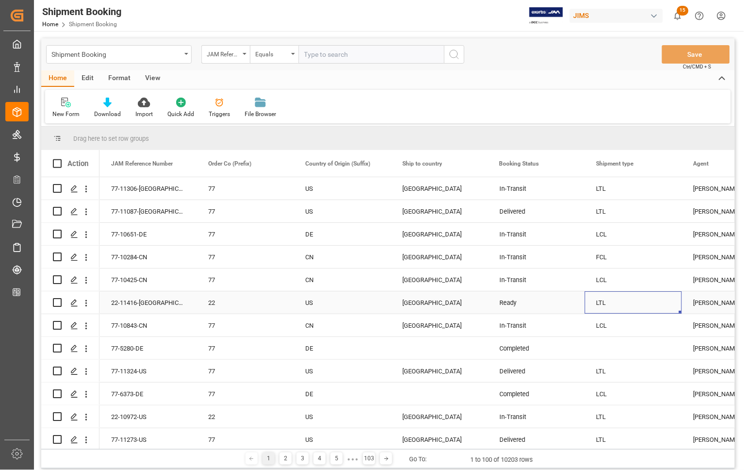
click at [630, 303] on div "LTL" at bounding box center [634, 303] width 74 height 22
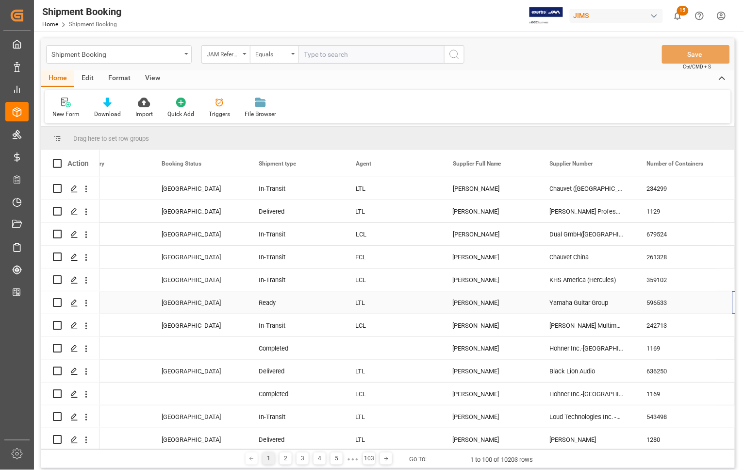
scroll to position [0, 338]
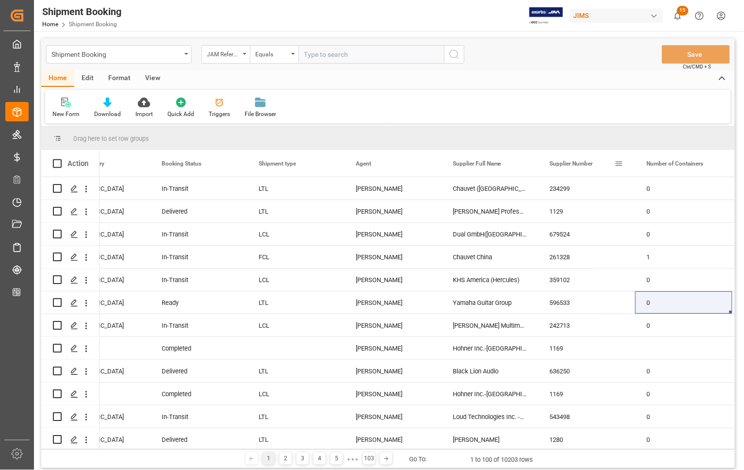
click at [617, 164] on span at bounding box center [619, 163] width 9 height 9
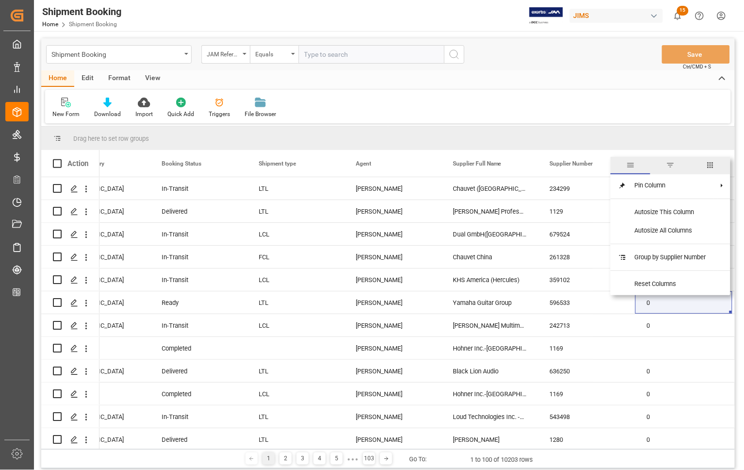
click at [671, 166] on span "filter" at bounding box center [670, 165] width 9 height 9
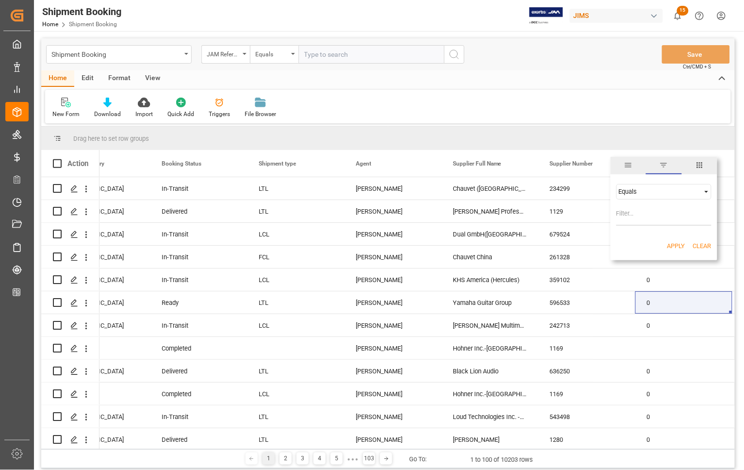
click at [634, 214] on input "Filter Value" at bounding box center [663, 215] width 95 height 19
type input "766700"
click at [672, 247] on button "Apply" at bounding box center [676, 246] width 18 height 10
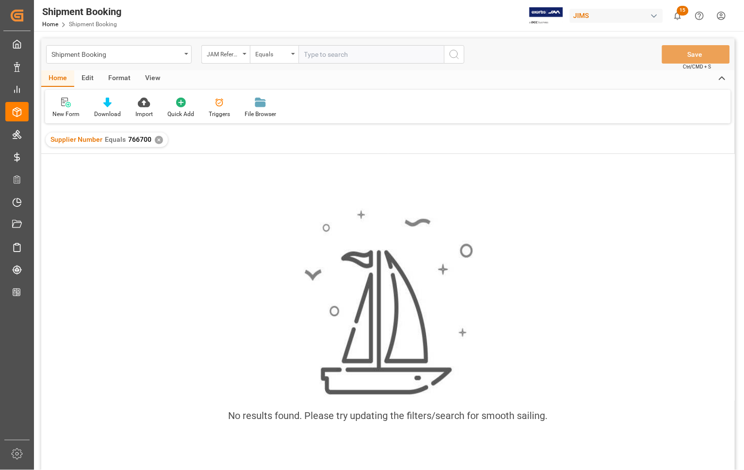
click at [156, 139] on div "✕" at bounding box center [159, 140] width 8 height 8
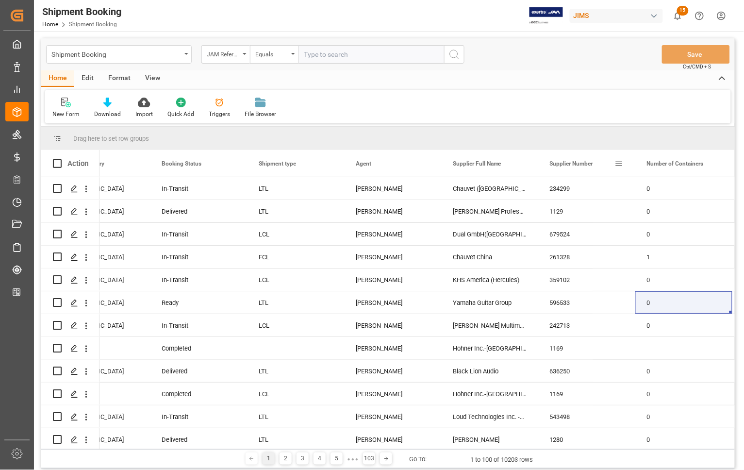
click at [618, 164] on span at bounding box center [619, 163] width 9 height 9
click at [632, 211] on input "Filter Value" at bounding box center [663, 215] width 95 height 19
type input "767700"
click at [672, 248] on button "Apply" at bounding box center [676, 246] width 18 height 10
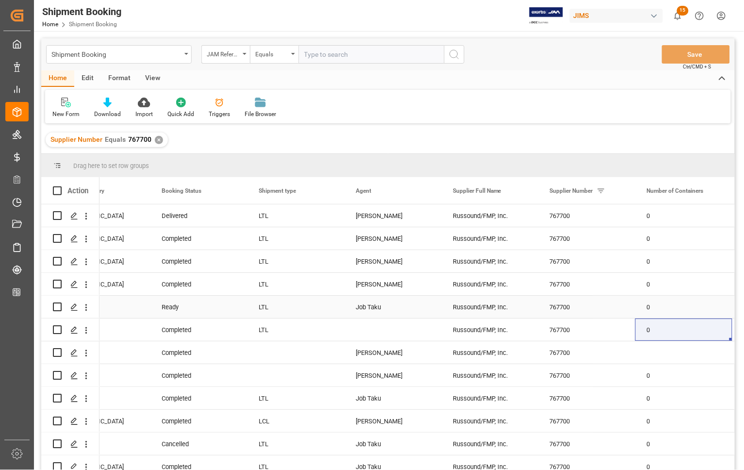
click at [188, 310] on div "Ready" at bounding box center [199, 307] width 74 height 22
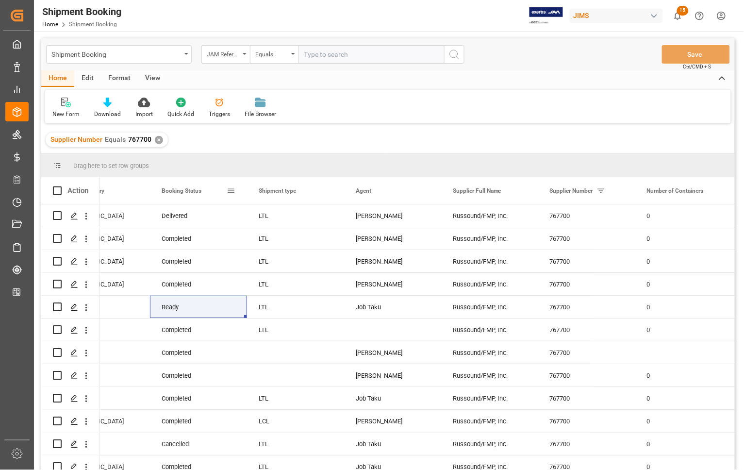
click at [216, 188] on div "Booking Status" at bounding box center [194, 190] width 65 height 27
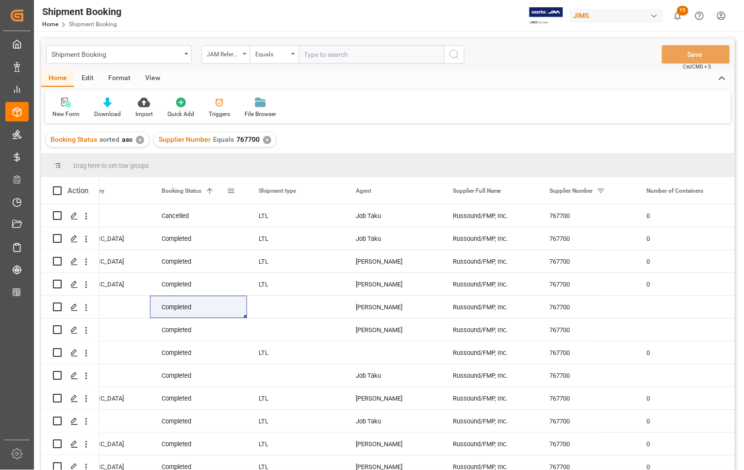
click at [209, 190] on span at bounding box center [209, 190] width 9 height 9
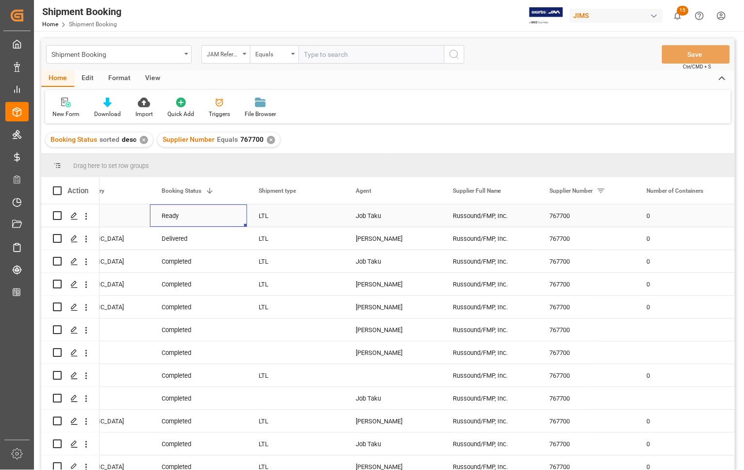
click at [195, 219] on div "Ready" at bounding box center [199, 216] width 74 height 22
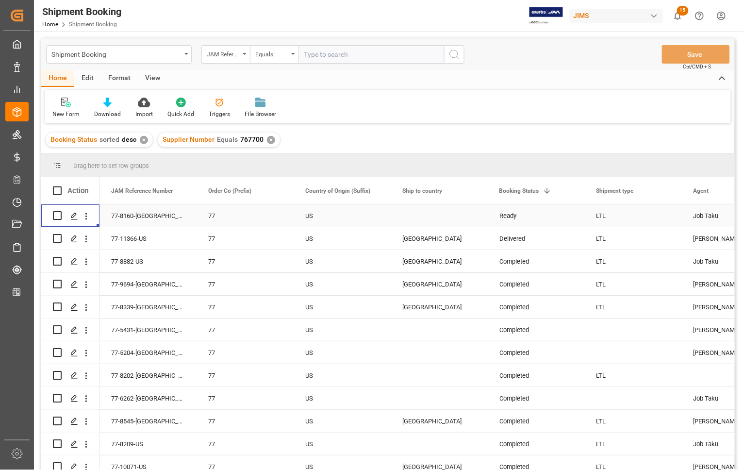
click at [508, 220] on div "Ready" at bounding box center [537, 216] width 74 height 22
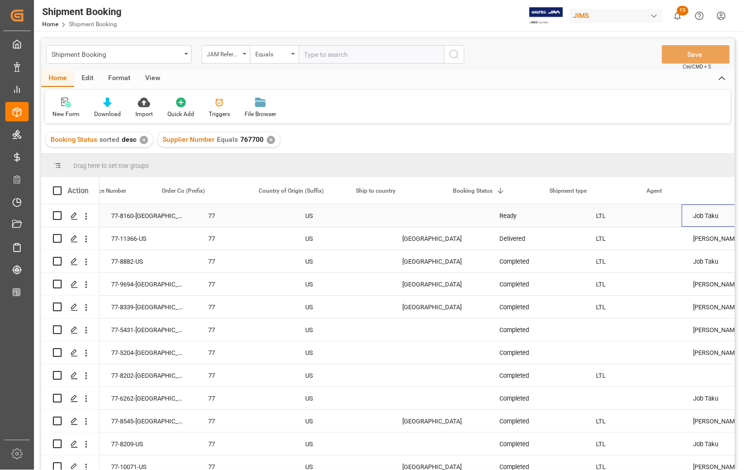
scroll to position [0, 532]
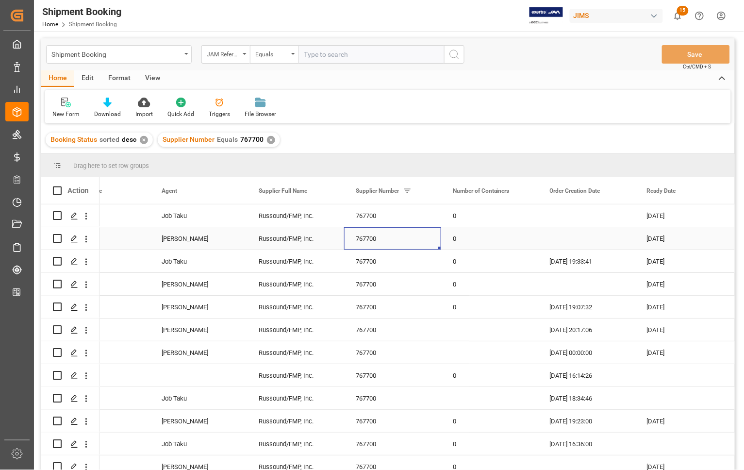
click at [369, 236] on div "767700" at bounding box center [392, 238] width 97 height 22
drag, startPoint x: 382, startPoint y: 243, endPoint x: 346, endPoint y: 244, distance: 36.4
click at [346, 243] on div "767700" at bounding box center [392, 244] width 97 height 34
click at [307, 241] on div "Russound/FMP, Inc." at bounding box center [295, 238] width 97 height 22
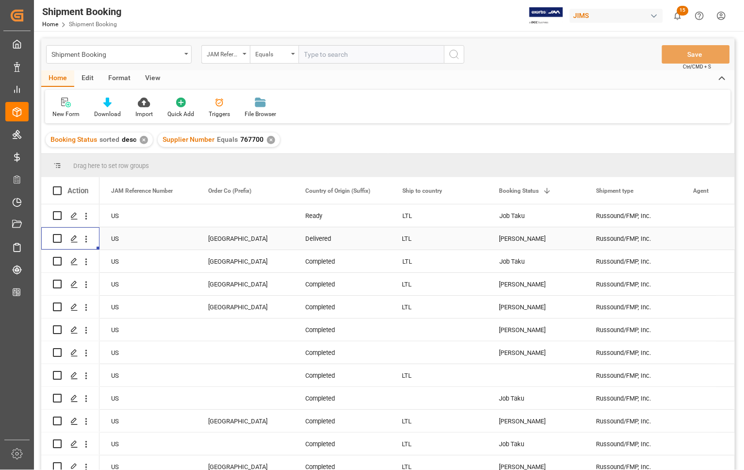
scroll to position [0, 0]
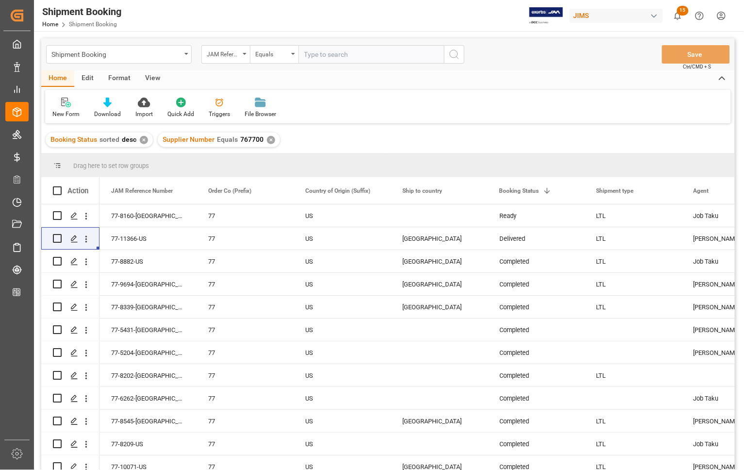
click at [67, 112] on div "New Form" at bounding box center [65, 114] width 27 height 9
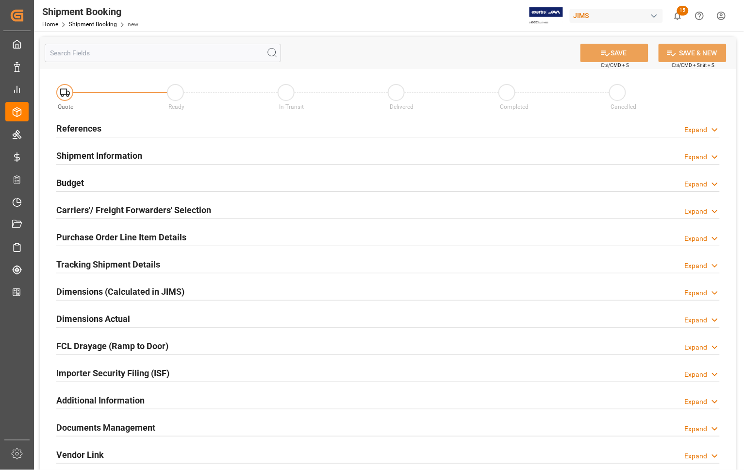
click at [67, 128] on h2 "References" at bounding box center [78, 128] width 45 height 13
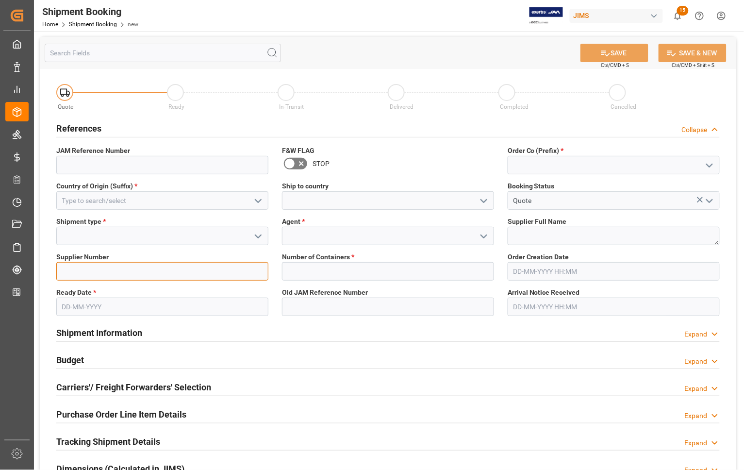
click at [82, 270] on input at bounding box center [162, 271] width 212 height 18
paste input "767700"
type input "767700"
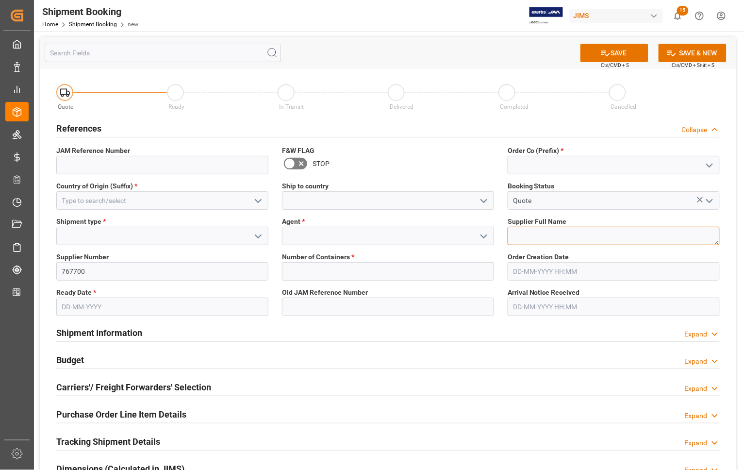
click at [531, 234] on textarea at bounding box center [614, 236] width 212 height 18
type textarea "Russound"
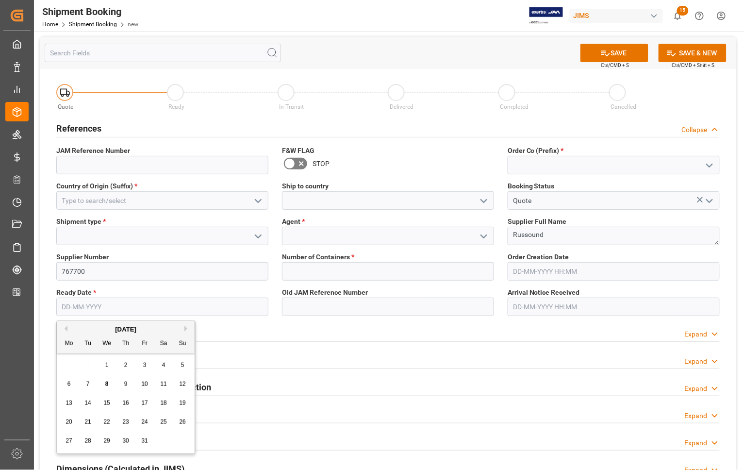
click at [125, 307] on input "text" at bounding box center [162, 307] width 212 height 18
click at [66, 383] on div "6" at bounding box center [69, 385] width 12 height 12
type input "[DATE]"
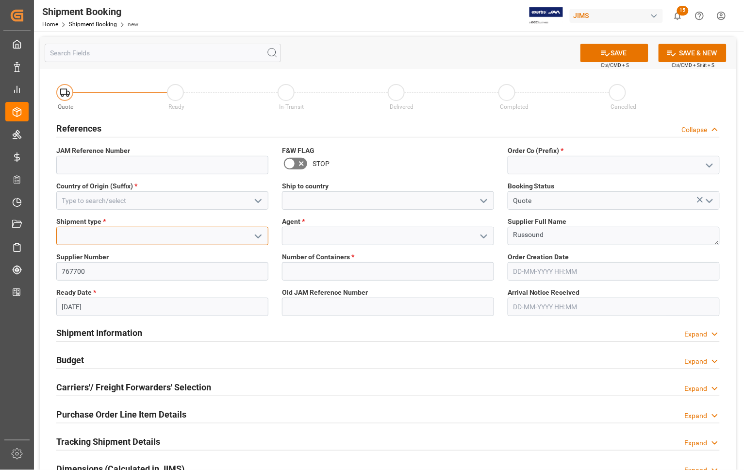
click at [112, 237] on input at bounding box center [162, 236] width 212 height 18
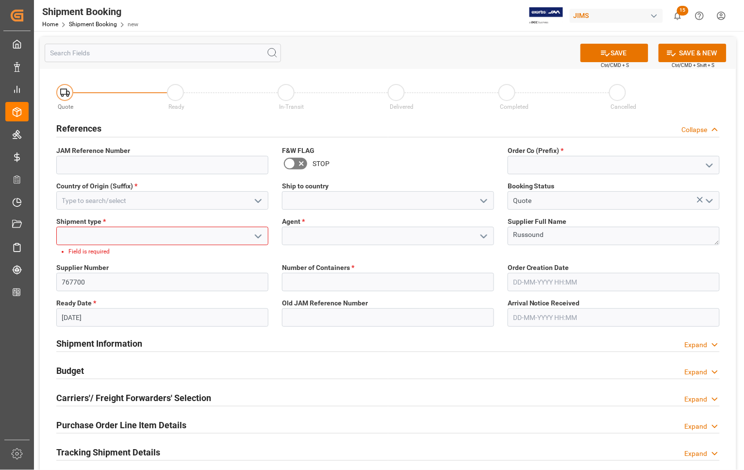
click at [258, 236] on polyline "open menu" at bounding box center [258, 236] width 6 height 3
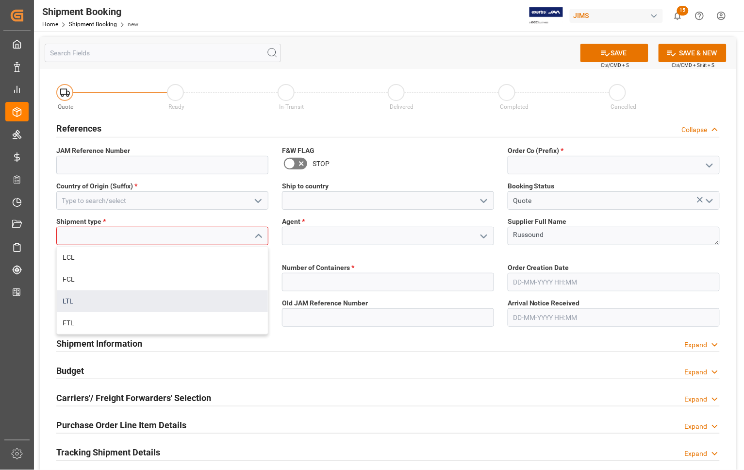
click at [98, 301] on div "LTL" at bounding box center [162, 301] width 211 height 22
type input "LTL"
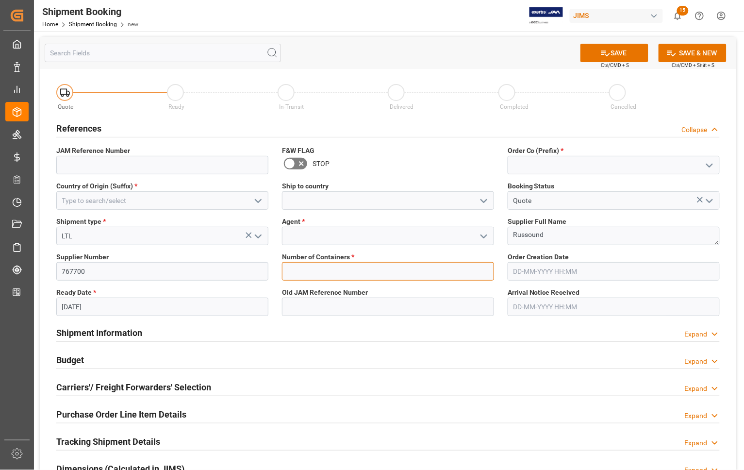
click at [299, 277] on input "text" at bounding box center [388, 271] width 212 height 18
type input "0"
click at [208, 197] on input at bounding box center [162, 200] width 212 height 18
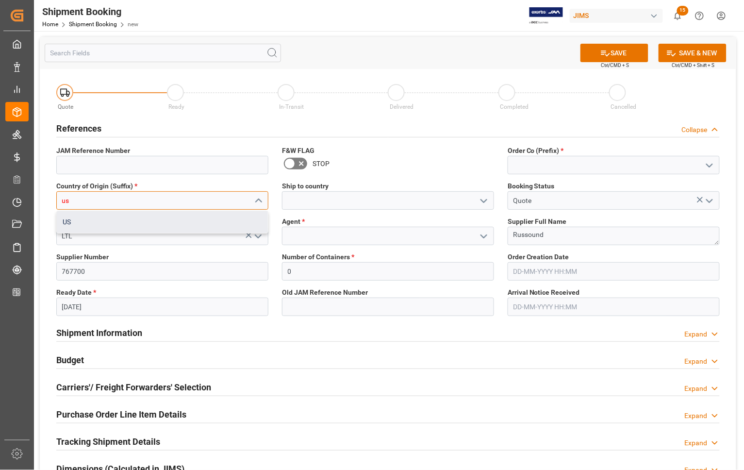
click at [158, 219] on div "US" at bounding box center [162, 222] width 211 height 22
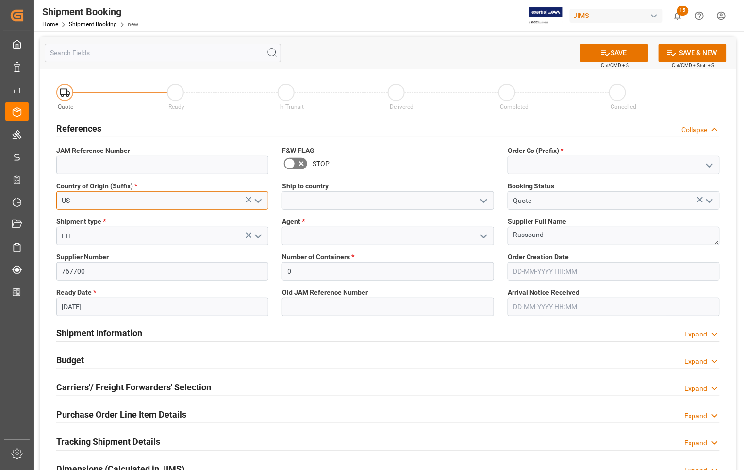
type input "US"
click at [370, 200] on input at bounding box center [388, 200] width 212 height 18
click at [483, 200] on polyline "open menu" at bounding box center [484, 201] width 6 height 3
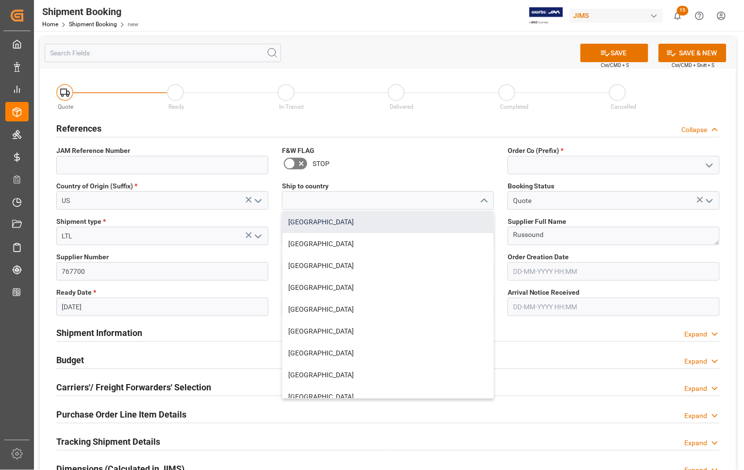
click at [409, 227] on div "[GEOGRAPHIC_DATA]" at bounding box center [388, 222] width 211 height 22
type input "[GEOGRAPHIC_DATA]"
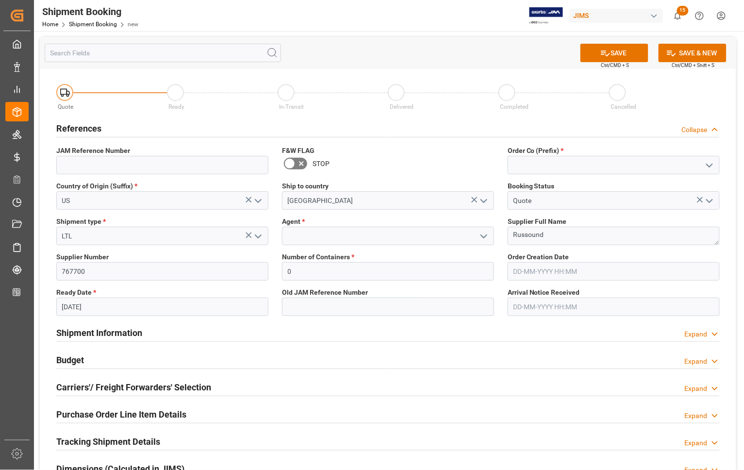
click at [564, 151] on span "*" at bounding box center [562, 151] width 3 height 8
click at [567, 164] on input at bounding box center [614, 165] width 212 height 18
click at [709, 166] on icon "open menu" at bounding box center [710, 166] width 12 height 12
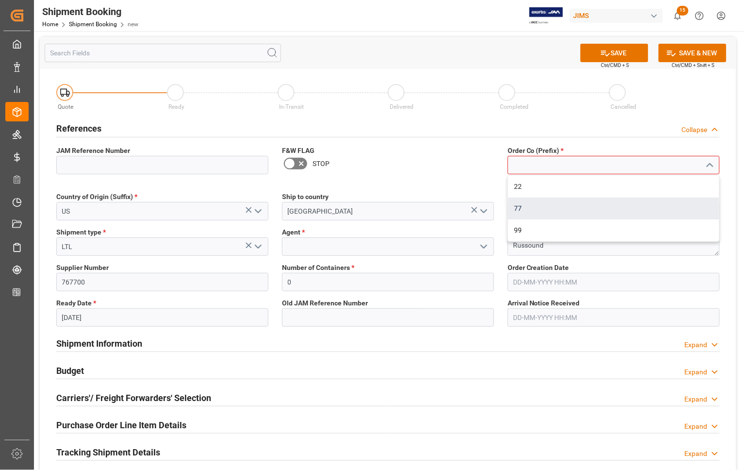
click at [574, 205] on div "77" at bounding box center [613, 209] width 211 height 22
type input "77"
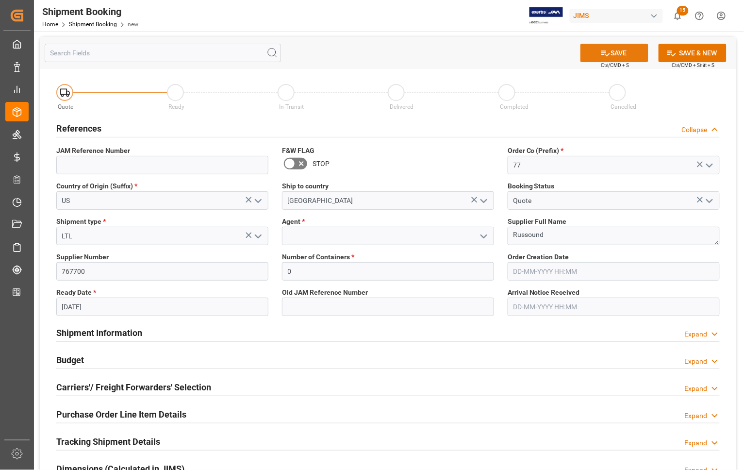
click at [619, 51] on button "SAVE" at bounding box center [615, 53] width 68 height 18
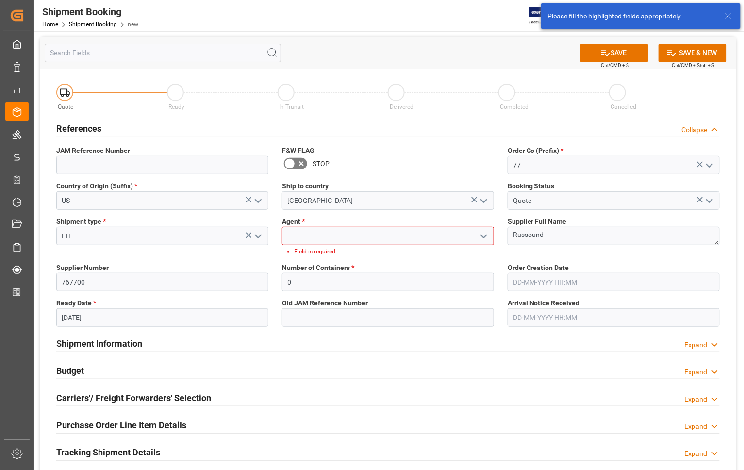
click at [382, 243] on input at bounding box center [388, 236] width 212 height 18
click at [486, 233] on icon "open menu" at bounding box center [484, 237] width 12 height 12
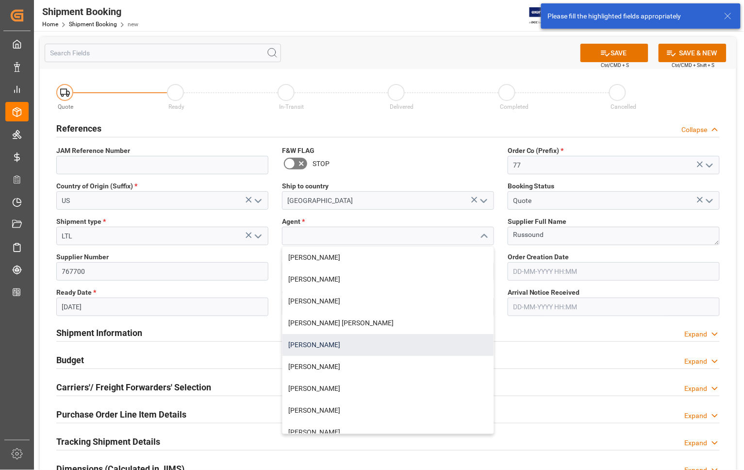
click at [336, 343] on div "[PERSON_NAME]" at bounding box center [388, 345] width 211 height 22
type input "[PERSON_NAME]"
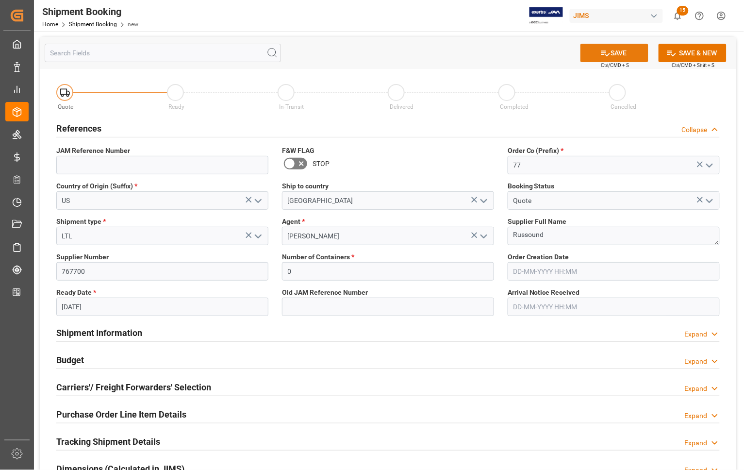
click at [619, 44] on button "SAVE" at bounding box center [615, 53] width 68 height 18
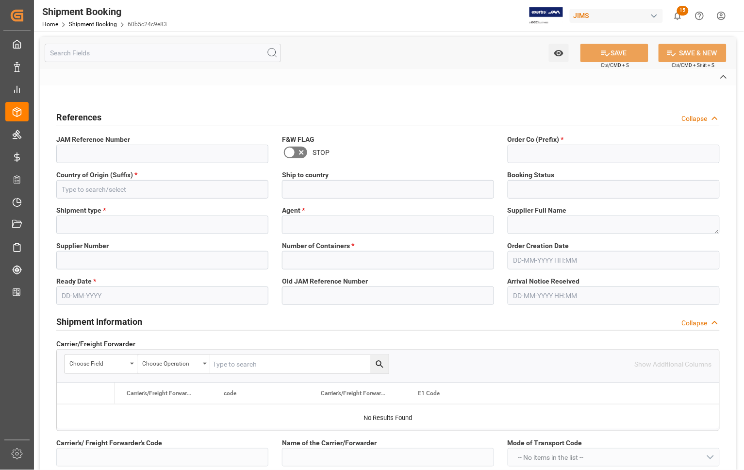
type input "77-11417-US"
type input "77"
type input "US"
type input "[GEOGRAPHIC_DATA]"
type input "Quote"
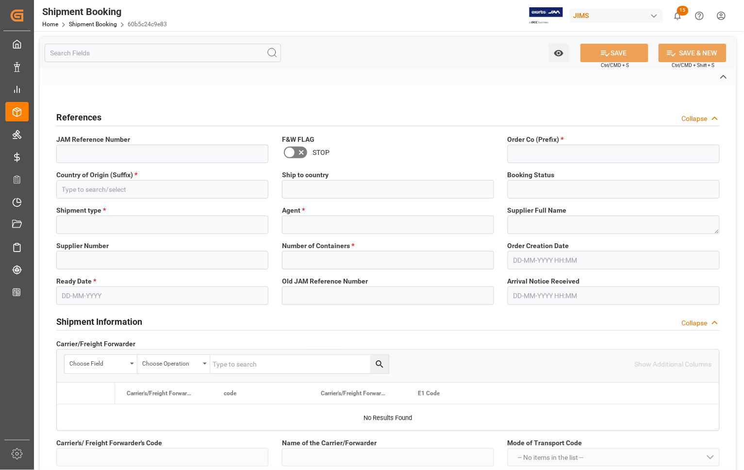
type input "LTL"
type input "[PERSON_NAME]"
type textarea "Russound"
type input "767700"
type input "0"
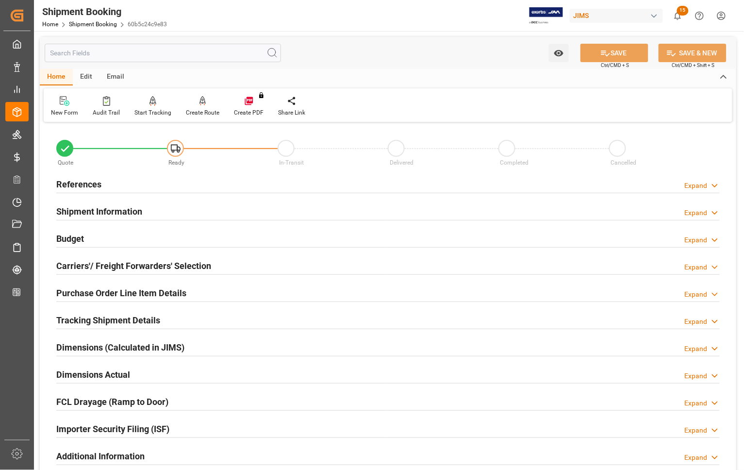
type input "[DATE]"
click at [91, 179] on h2 "References" at bounding box center [78, 184] width 45 height 13
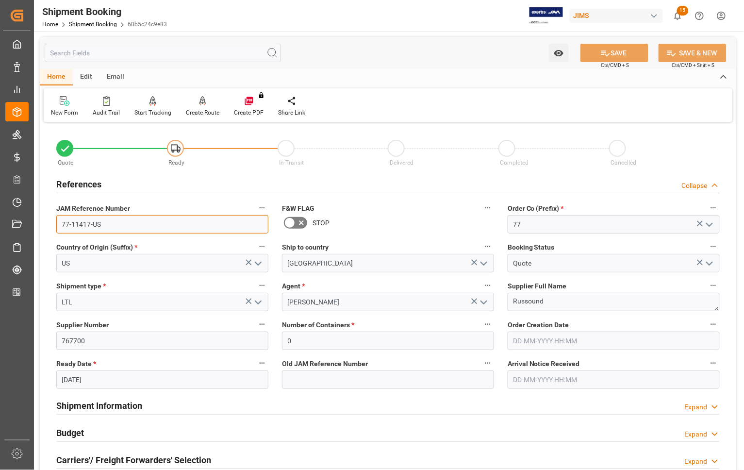
drag, startPoint x: 106, startPoint y: 220, endPoint x: 34, endPoint y: 221, distance: 71.4
click at [35, 221] on div "Watch Option SAVE Ctrl/CMD + S SAVE & NEW Ctrl/CMD + Shift + S Home Edit Email …" at bounding box center [388, 422] width 708 height 782
